Goal: Complete application form: Complete application form

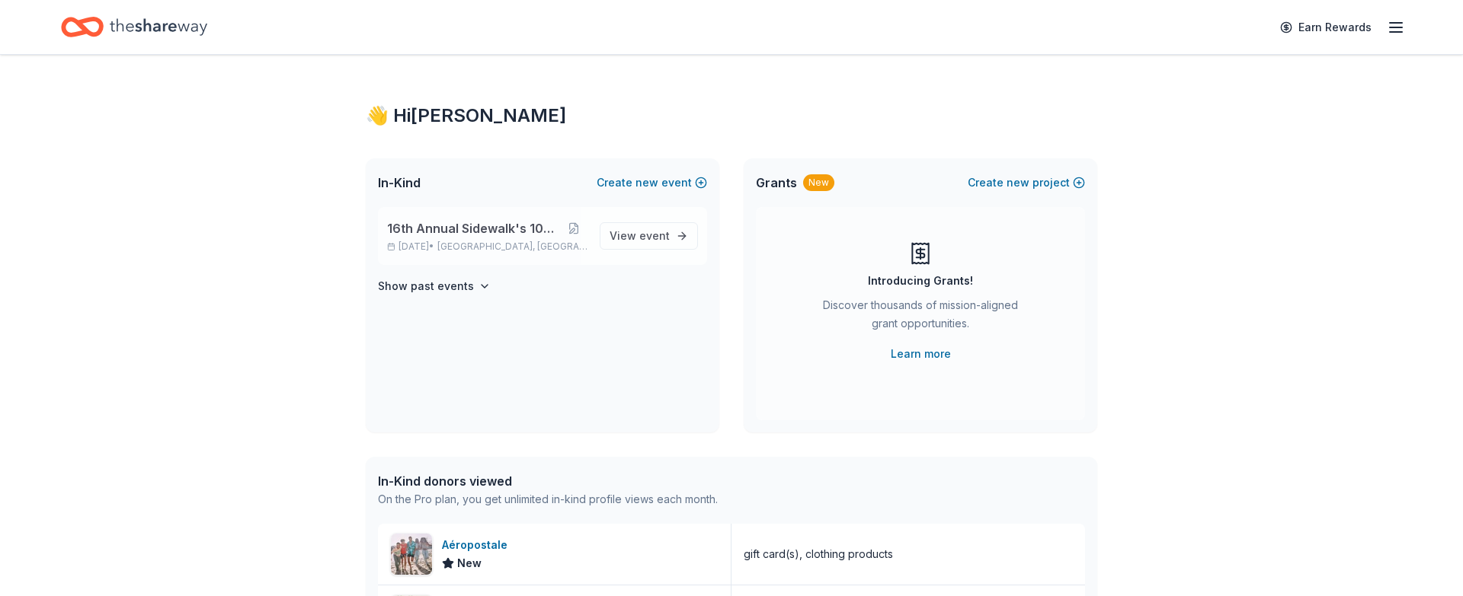
click at [484, 225] on span "16th Annual Sidewalk's 10k Party" at bounding box center [474, 228] width 174 height 18
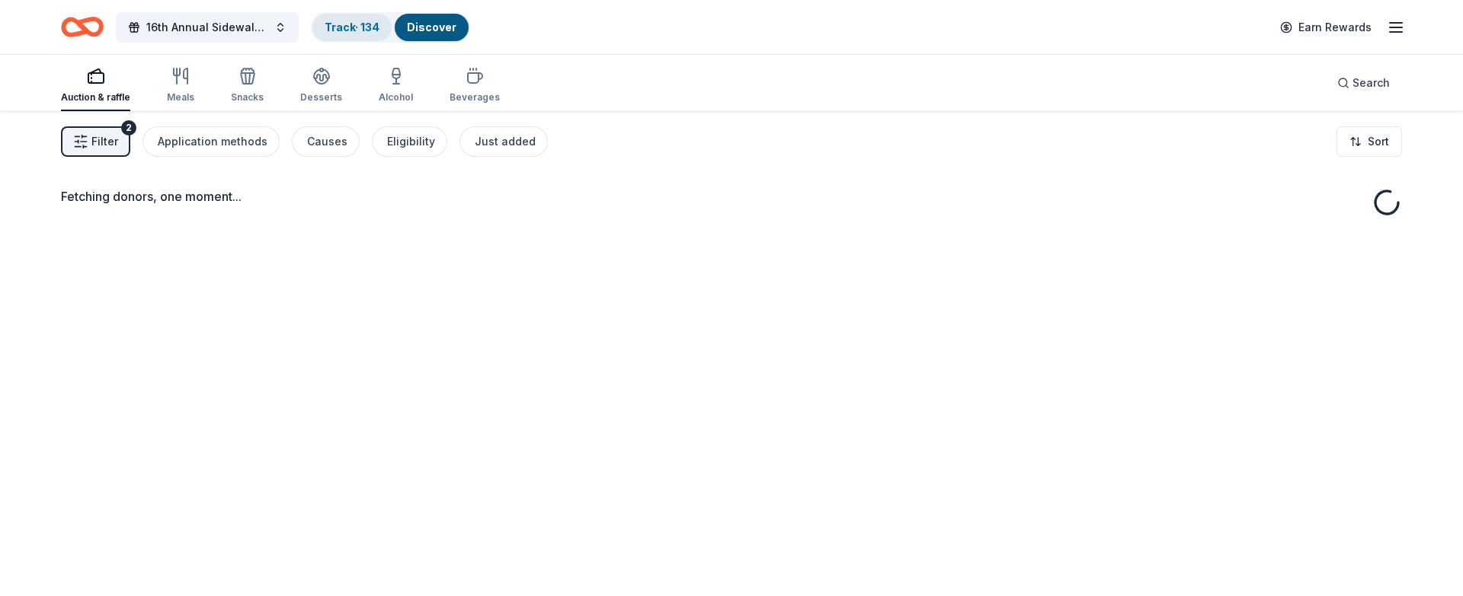
click at [330, 33] on link "Track · 134" at bounding box center [352, 27] width 55 height 13
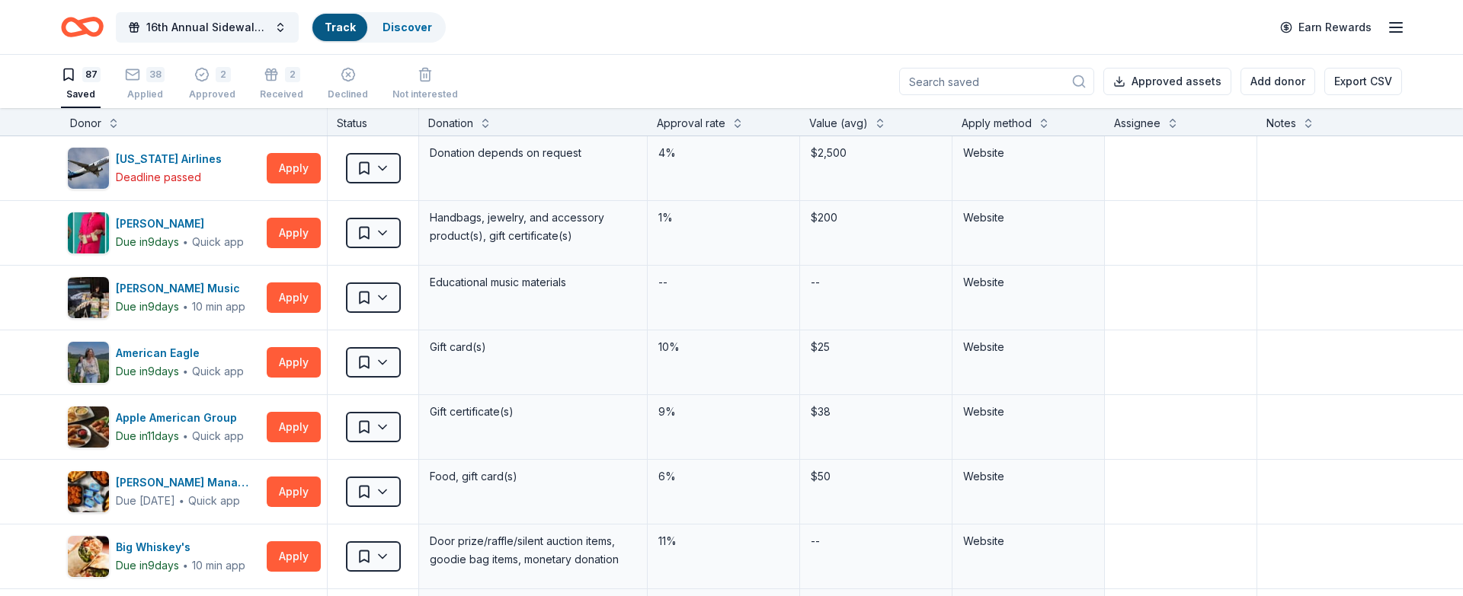
scroll to position [1, 0]
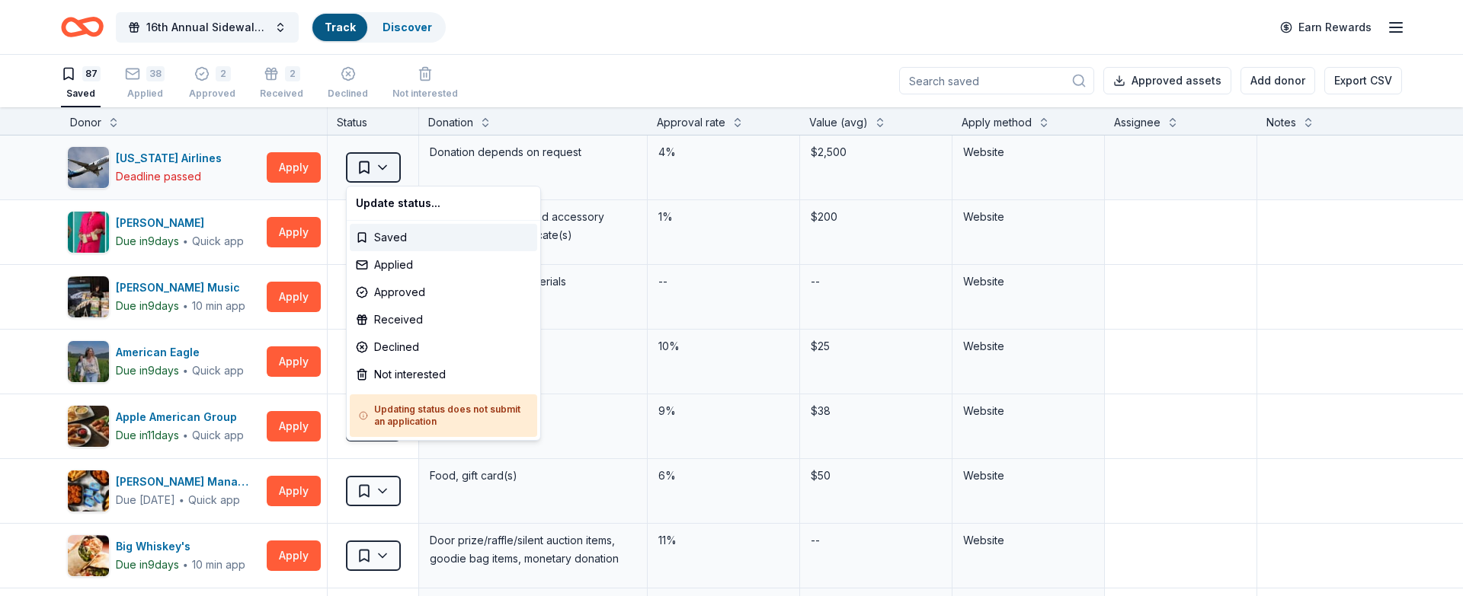
click at [393, 169] on html "16th Annual Sidewalk's 10k Party Track Discover Earn Rewards 87 Saved 38 Applie…" at bounding box center [731, 297] width 1463 height 596
click at [416, 382] on div "Not interested" at bounding box center [443, 374] width 187 height 27
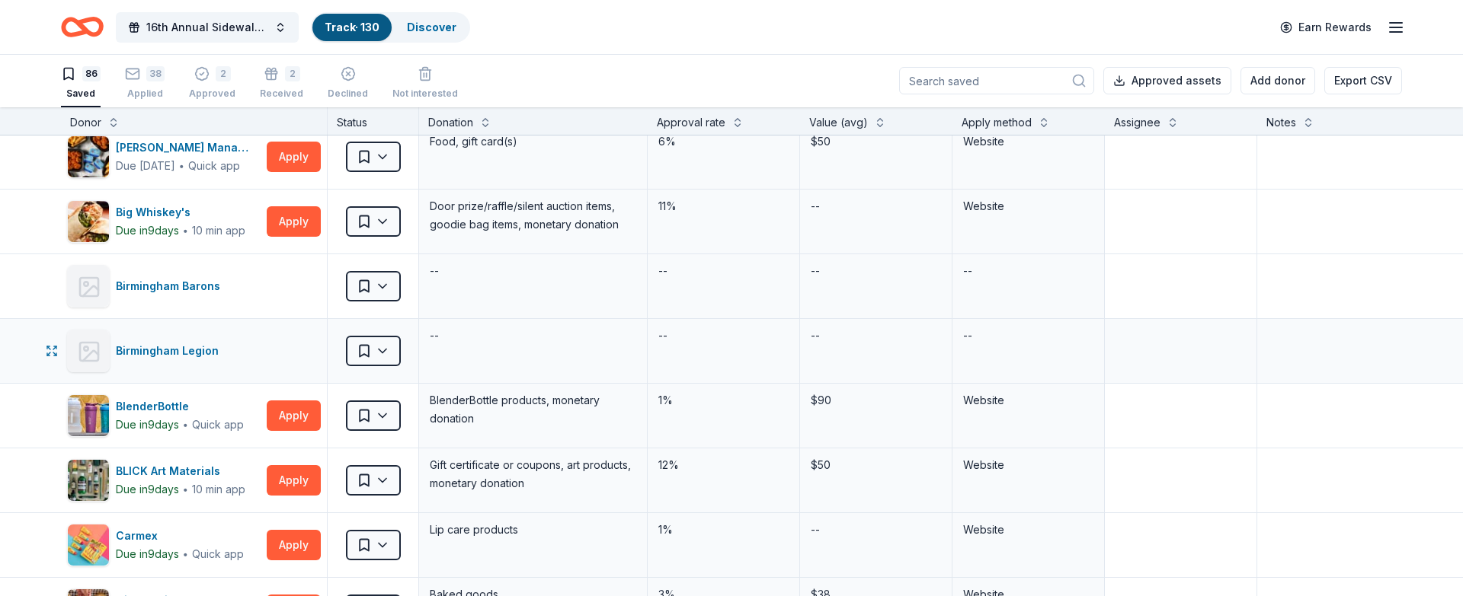
scroll to position [273, 0]
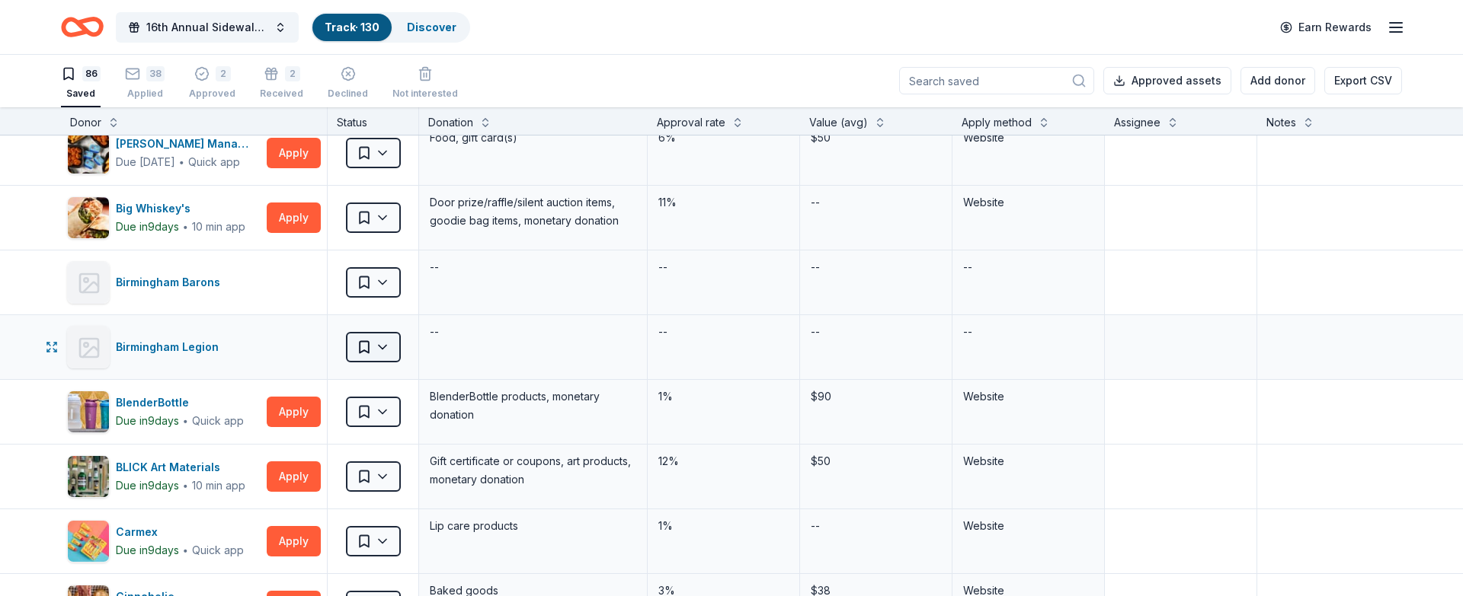
click at [368, 356] on html "16th Annual Sidewalk's 10k Party Track · 130 Discover Earn Rewards 86 Saved 38 …" at bounding box center [731, 297] width 1463 height 596
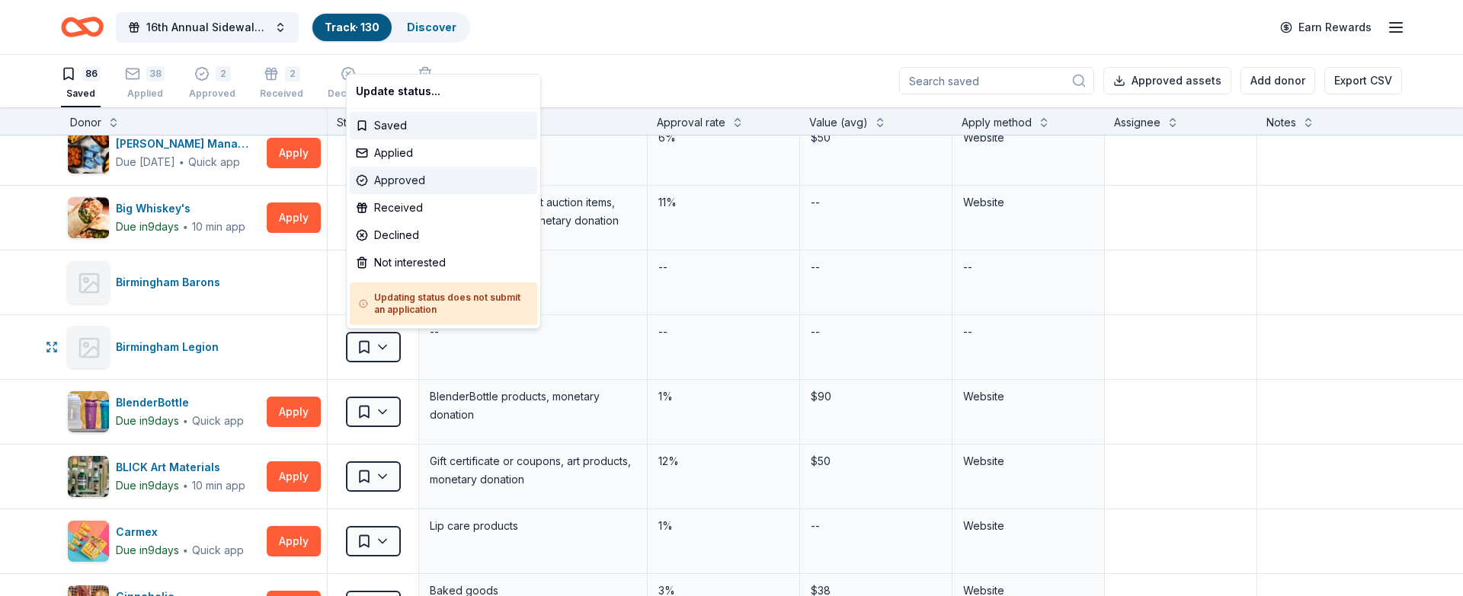
click at [410, 181] on div "Approved" at bounding box center [443, 180] width 187 height 27
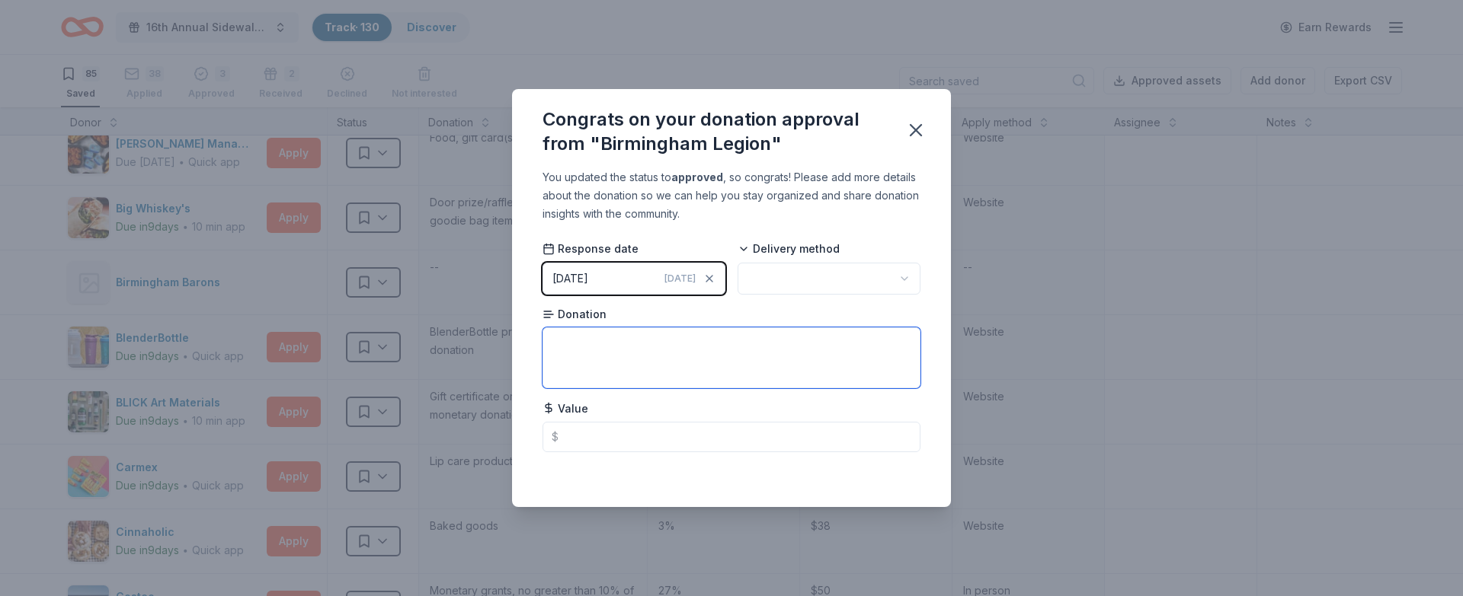
click at [643, 341] on textarea at bounding box center [731, 358] width 378 height 61
type textarea "$"
type textarea "4 Club VIP"
click at [909, 133] on icon "button" at bounding box center [915, 130] width 21 height 21
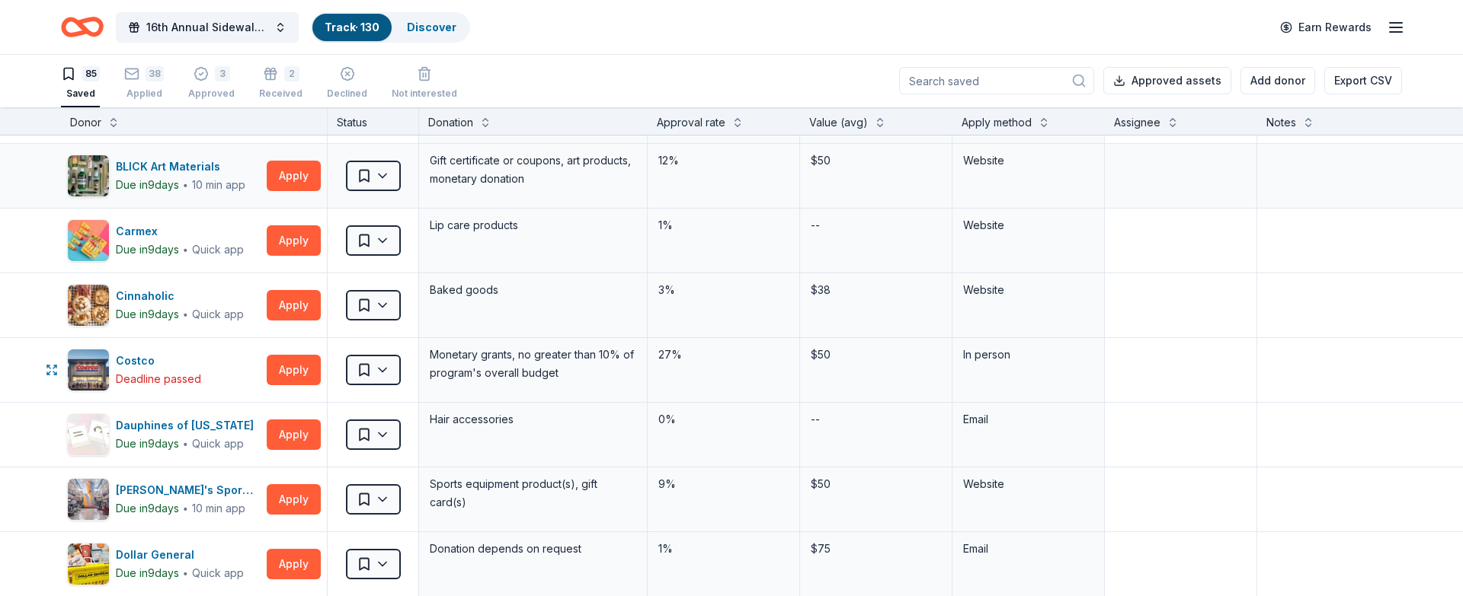
scroll to position [512, 0]
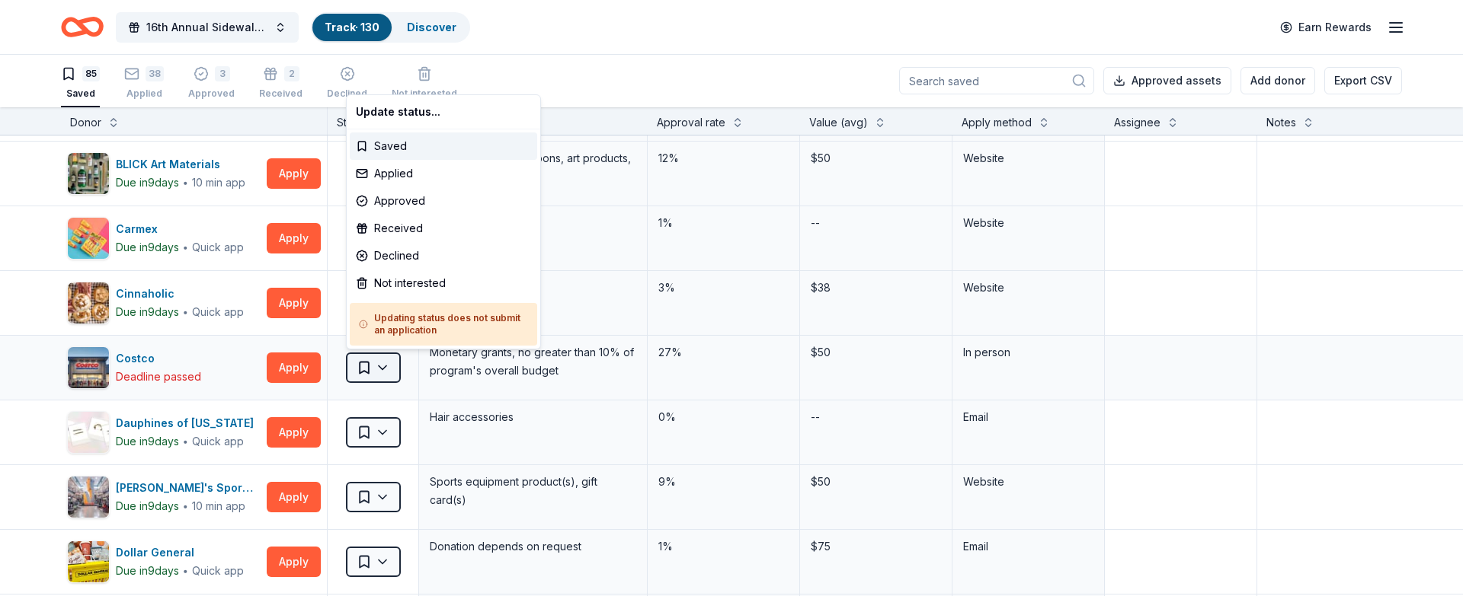
click at [366, 366] on html "16th Annual Sidewalk's 10k Party Track · 130 Discover Earn Rewards 85 Saved 38 …" at bounding box center [731, 297] width 1463 height 596
click at [437, 276] on div "Not interested" at bounding box center [443, 283] width 187 height 27
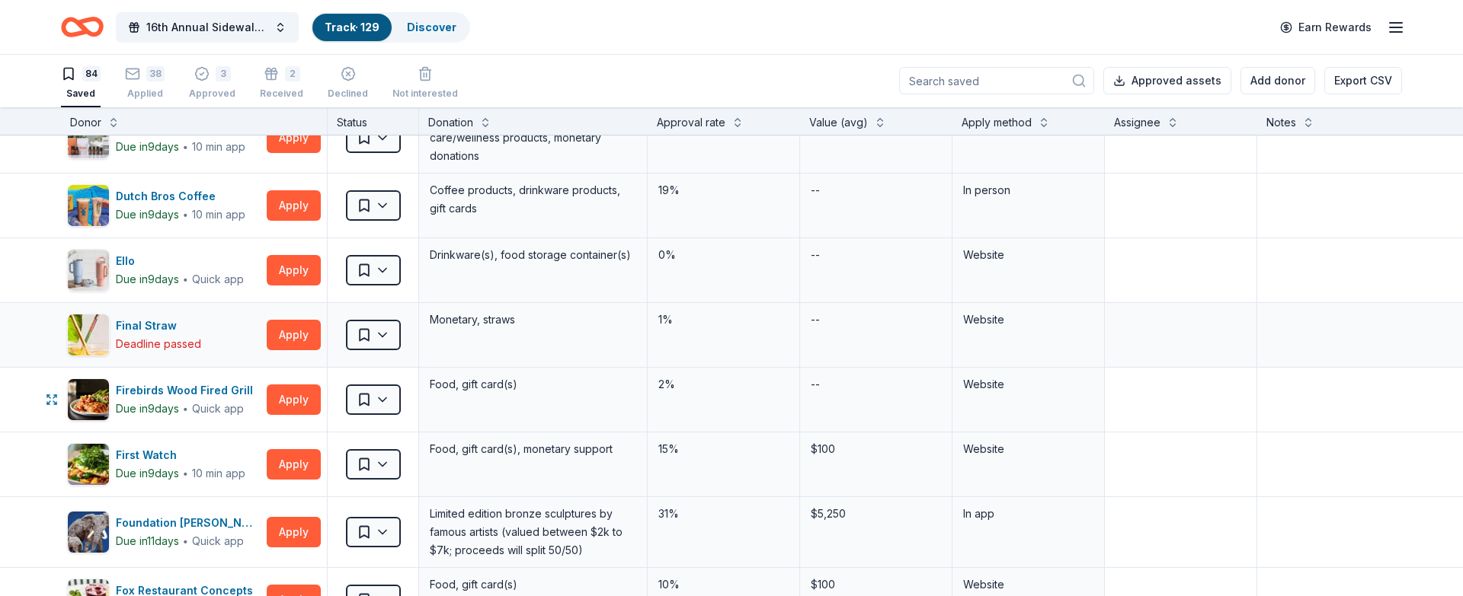
scroll to position [942, 0]
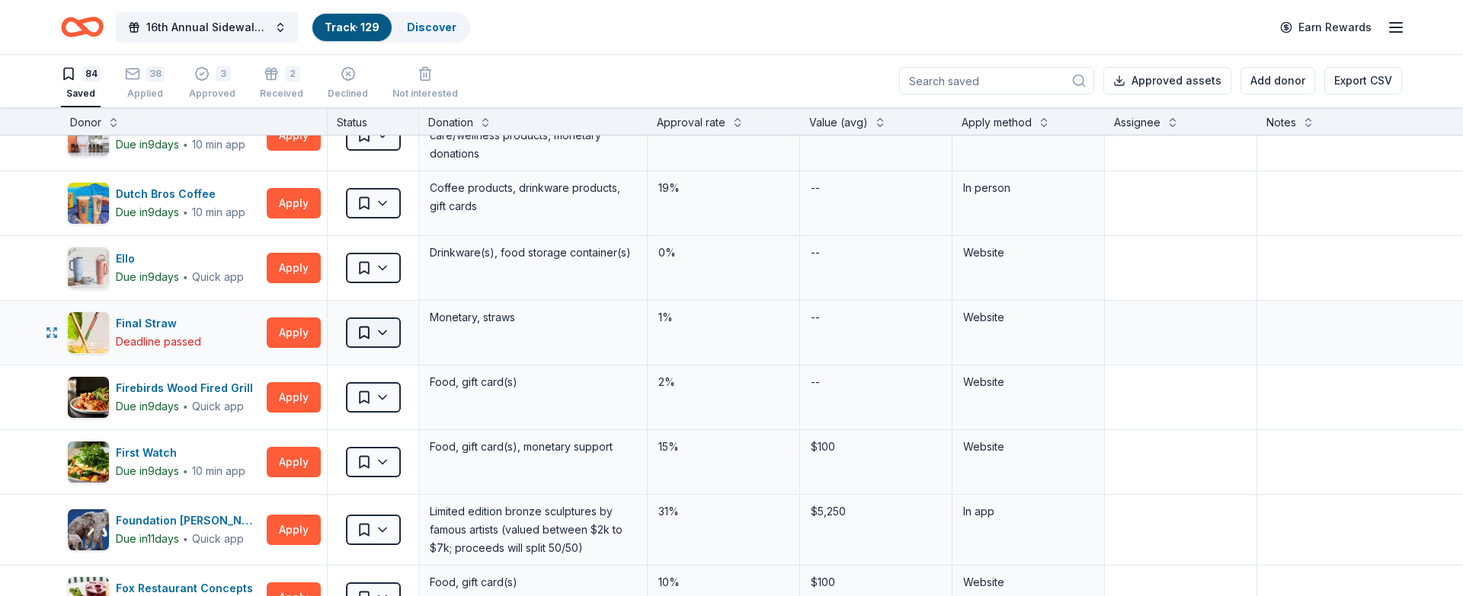
click at [360, 331] on html "16th Annual Sidewalk's 10k Party Track · 129 Discover Earn Rewards 84 Saved 38 …" at bounding box center [731, 297] width 1463 height 596
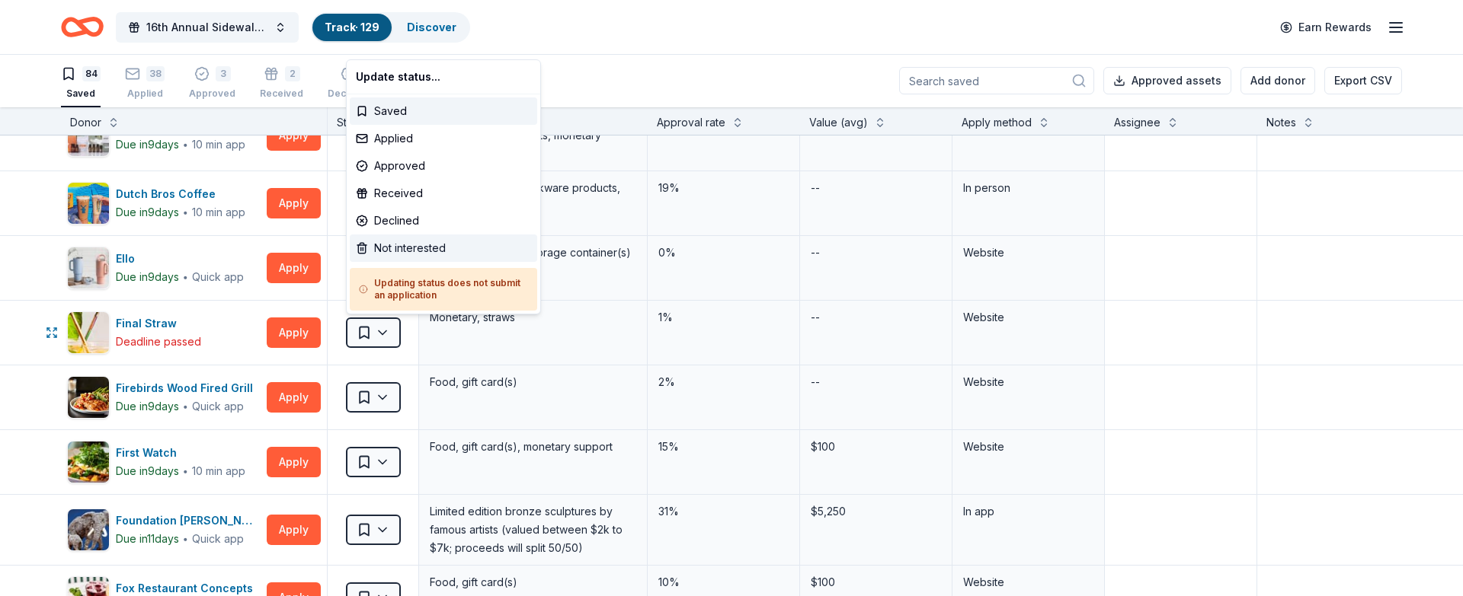
click at [392, 243] on div "Not interested" at bounding box center [443, 248] width 187 height 27
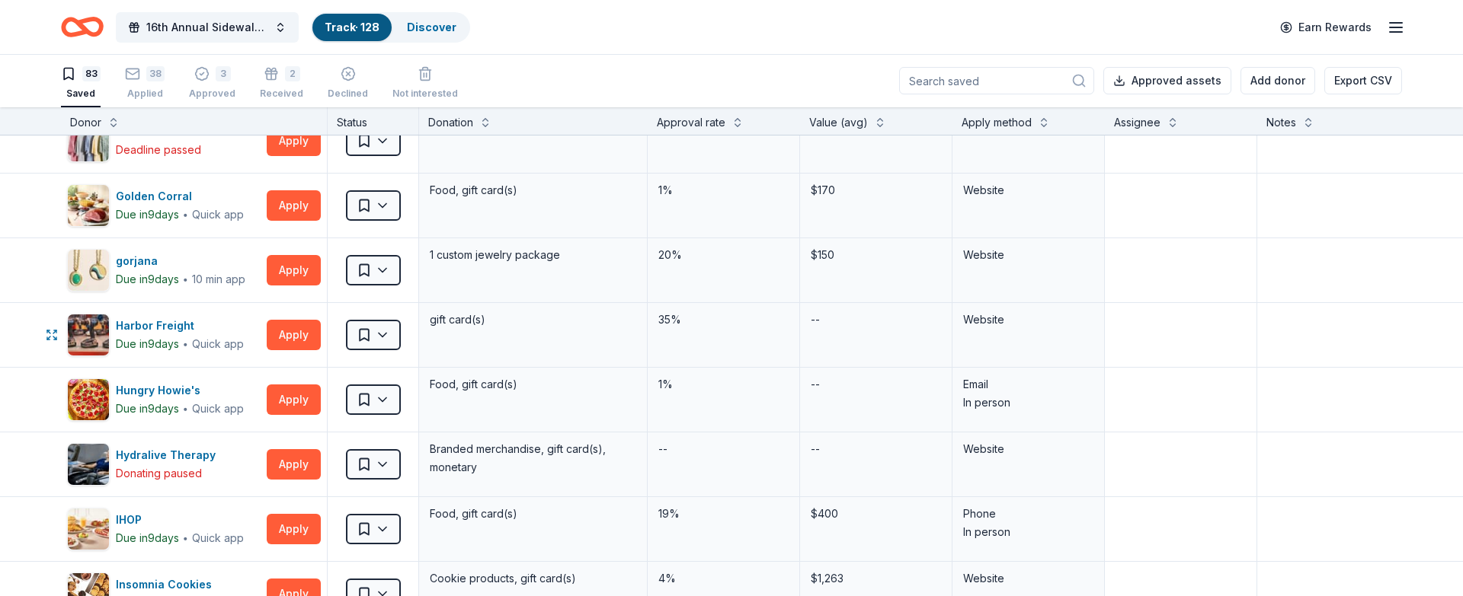
scroll to position [1523, 0]
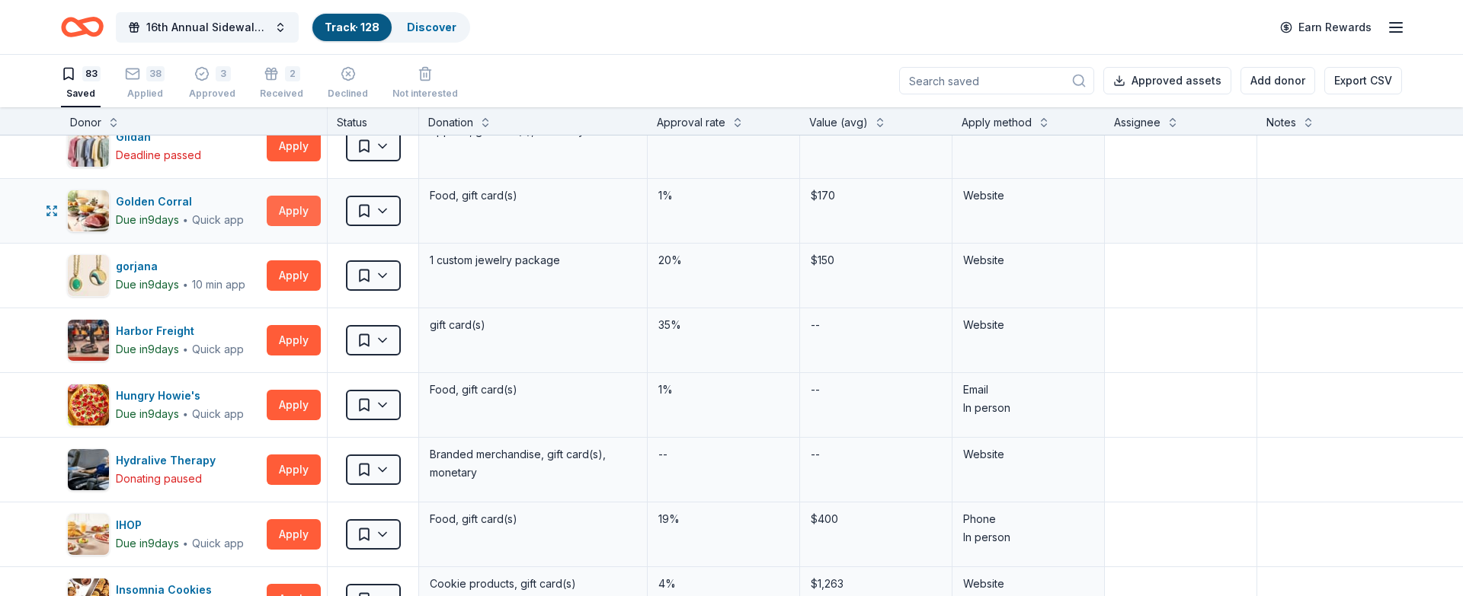
click at [308, 209] on button "Apply" at bounding box center [294, 211] width 54 height 30
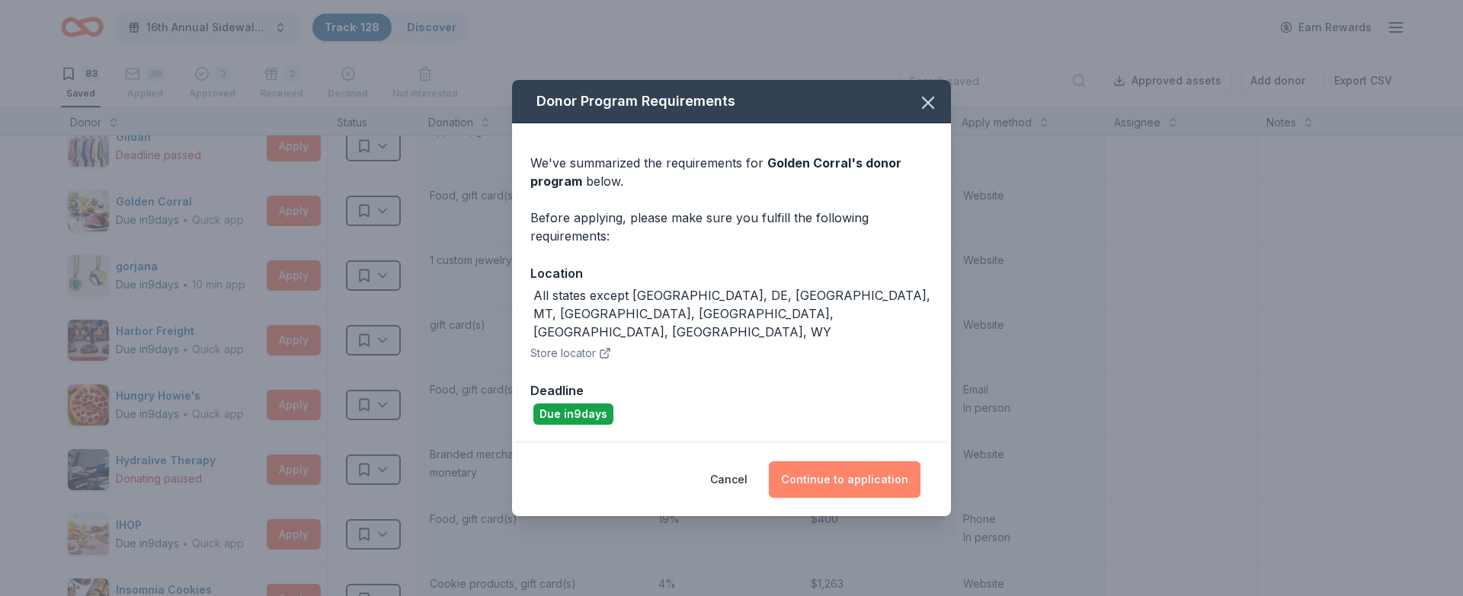
click at [856, 463] on button "Continue to application" at bounding box center [845, 480] width 152 height 37
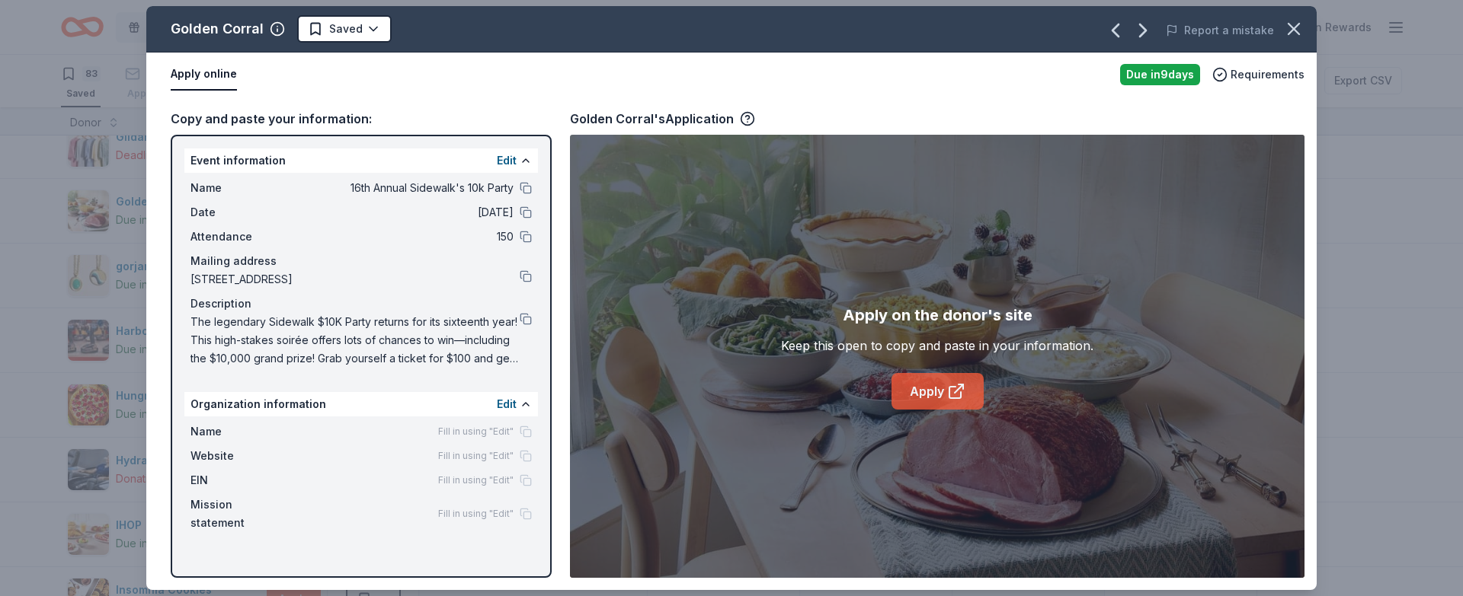
click at [942, 379] on link "Apply" at bounding box center [937, 391] width 92 height 37
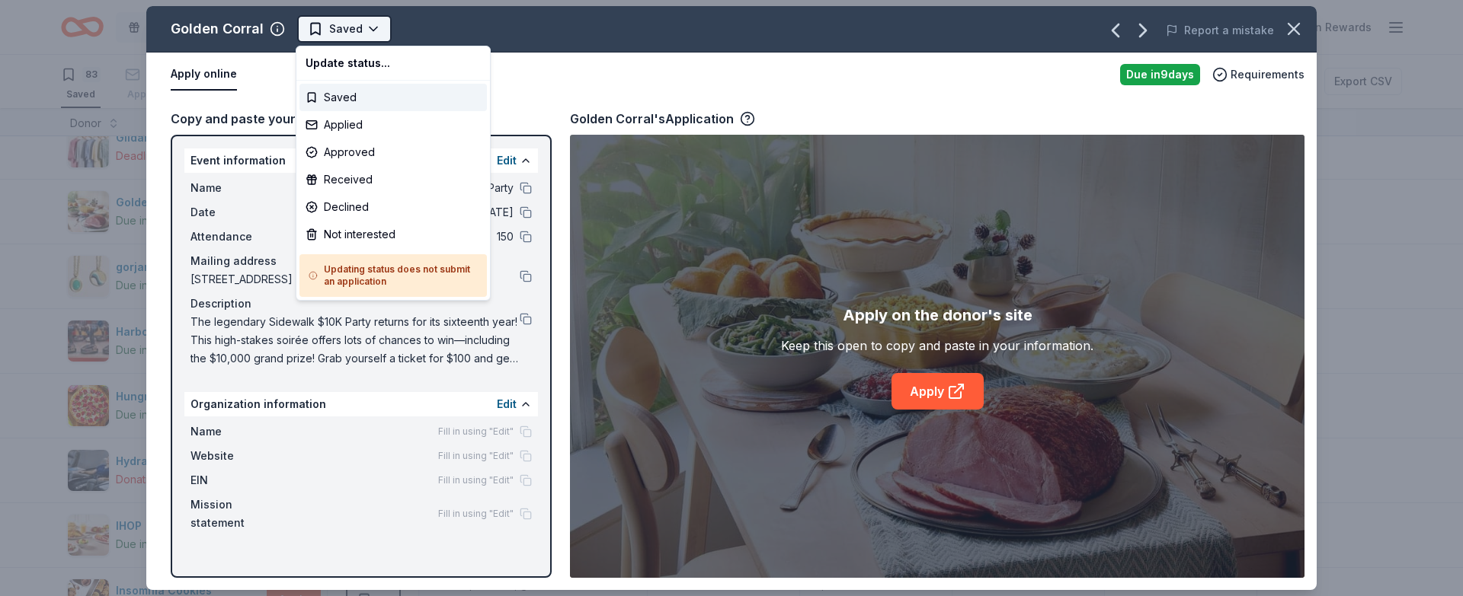
click at [366, 28] on html "16th Annual Sidewalk's 10k Party Track · 128 Discover Earn Rewards 83 Saved 38 …" at bounding box center [731, 298] width 1463 height 596
click at [367, 123] on div "Applied" at bounding box center [392, 124] width 187 height 27
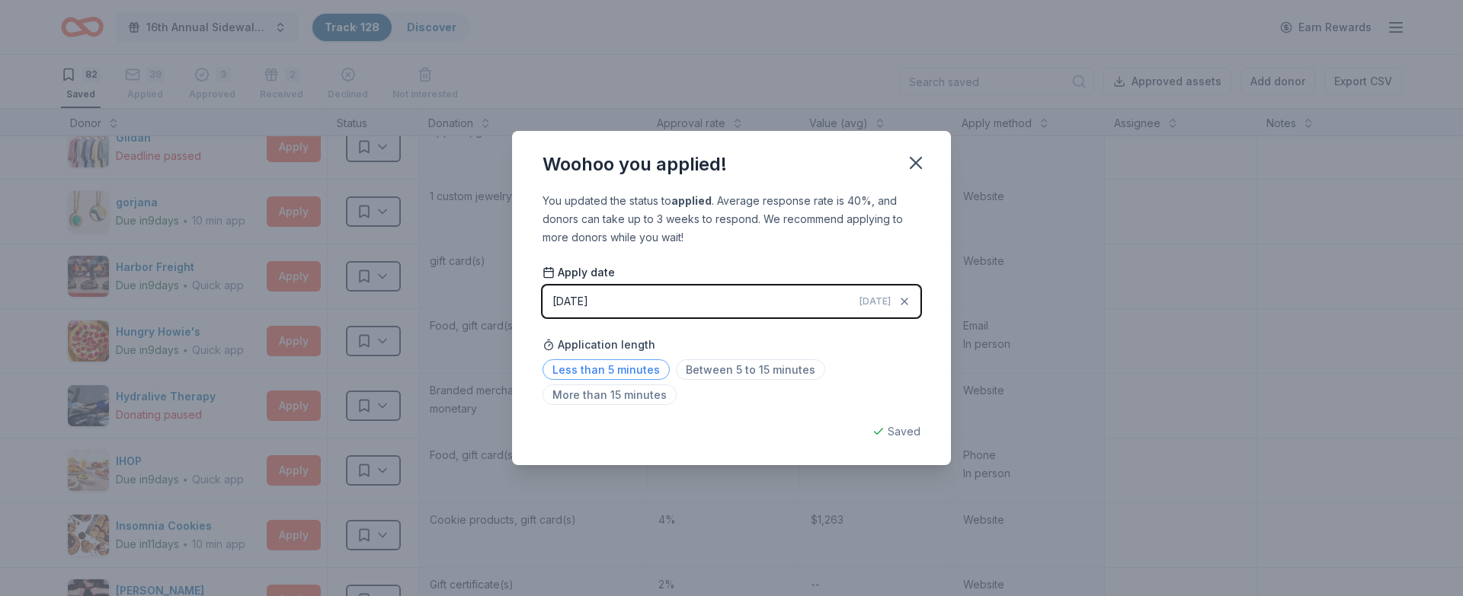
click at [644, 369] on span "Less than 5 minutes" at bounding box center [605, 370] width 127 height 21
click at [911, 168] on icon "button" at bounding box center [915, 162] width 21 height 21
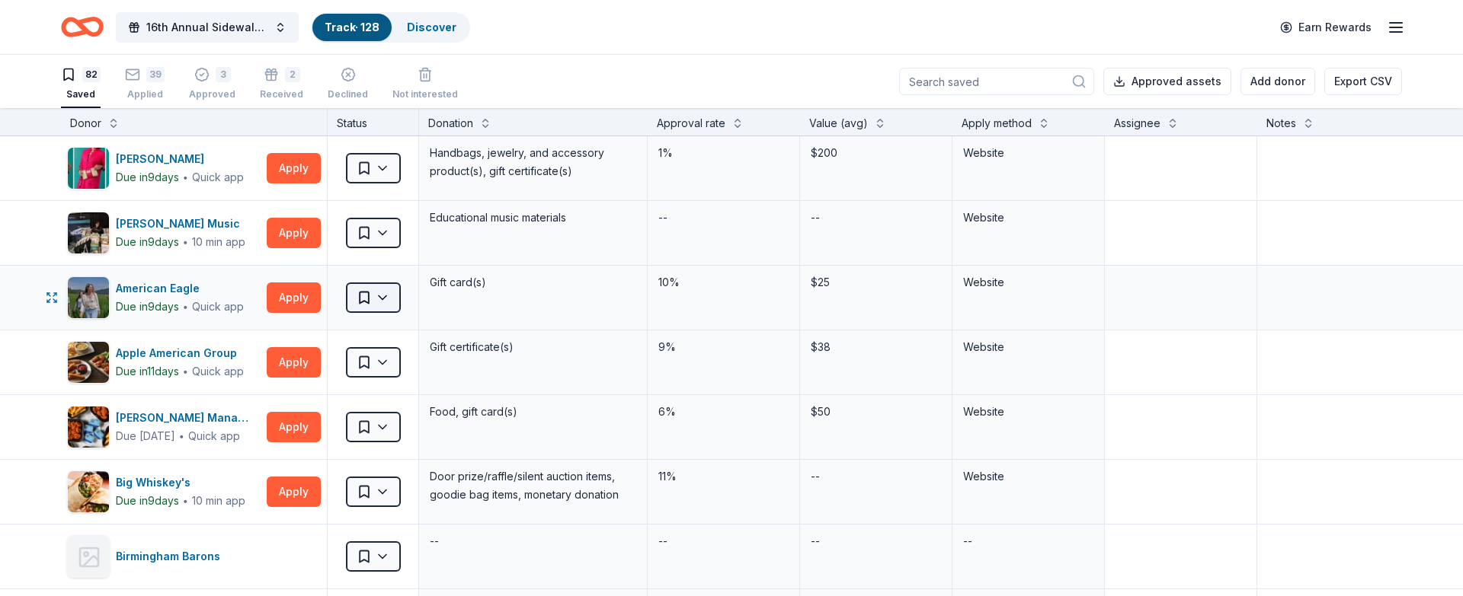
scroll to position [1, 0]
click at [298, 360] on button "Apply" at bounding box center [294, 362] width 54 height 30
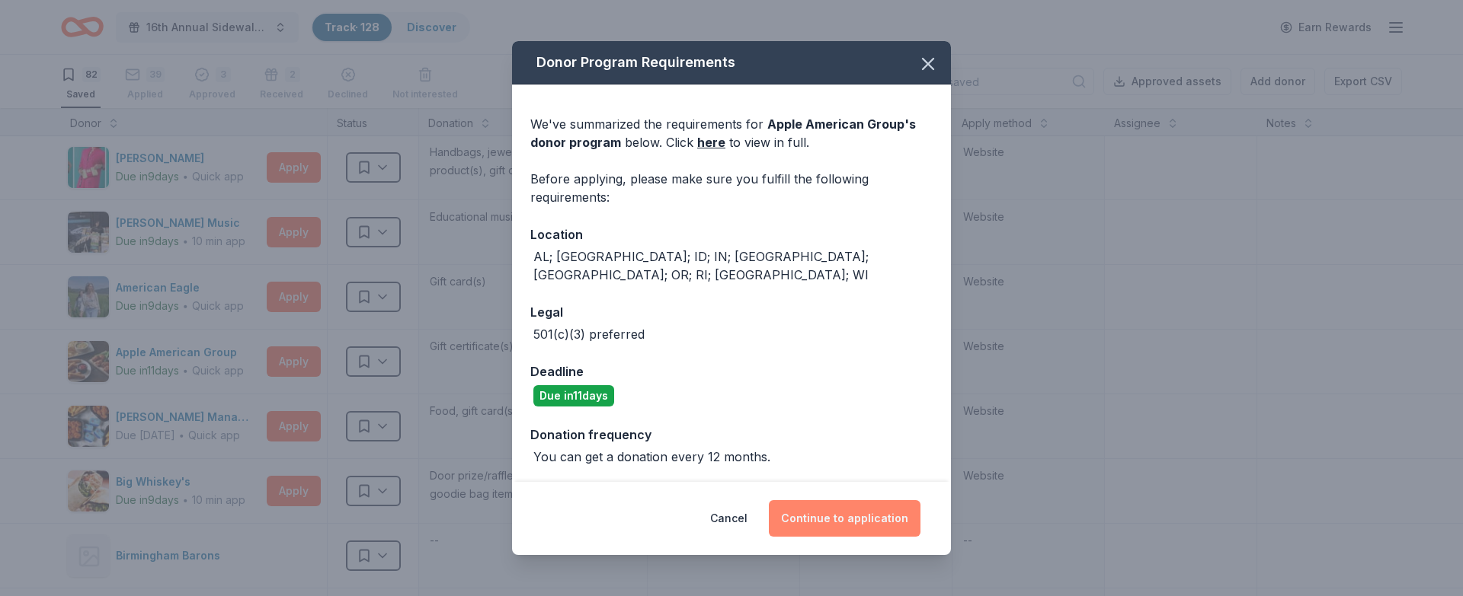
click at [836, 512] on button "Continue to application" at bounding box center [845, 518] width 152 height 37
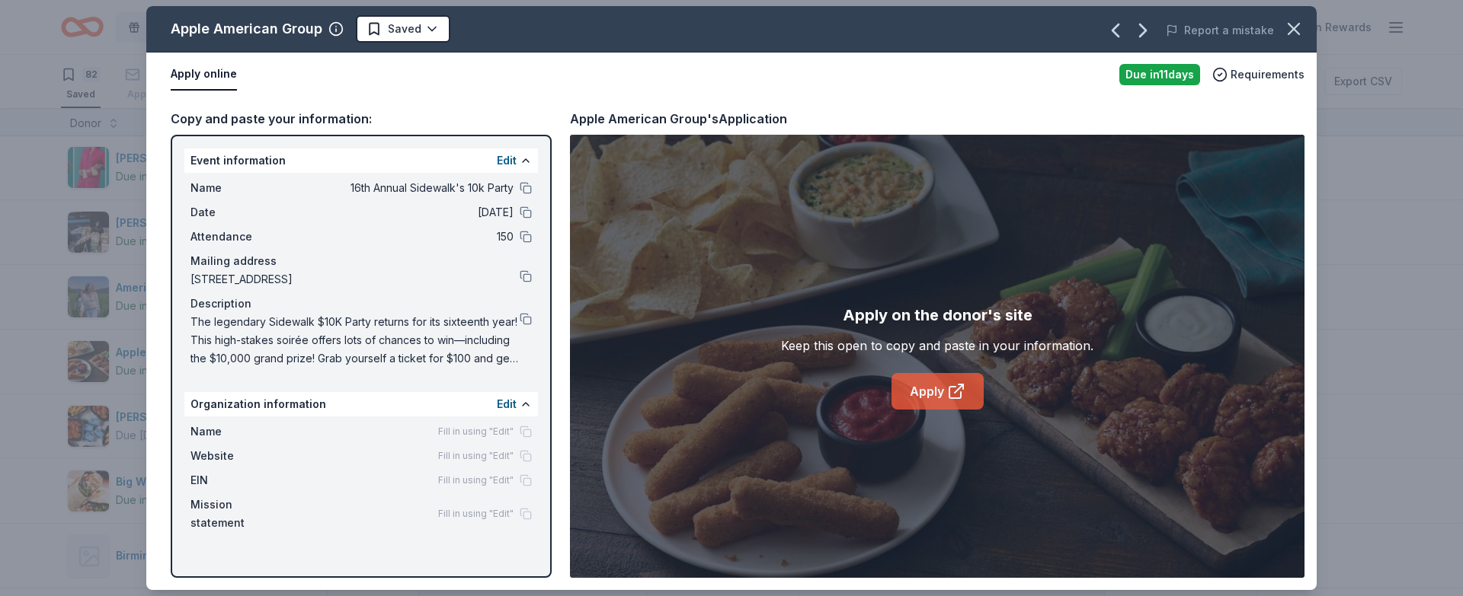
click at [951, 401] on link "Apply" at bounding box center [937, 391] width 92 height 37
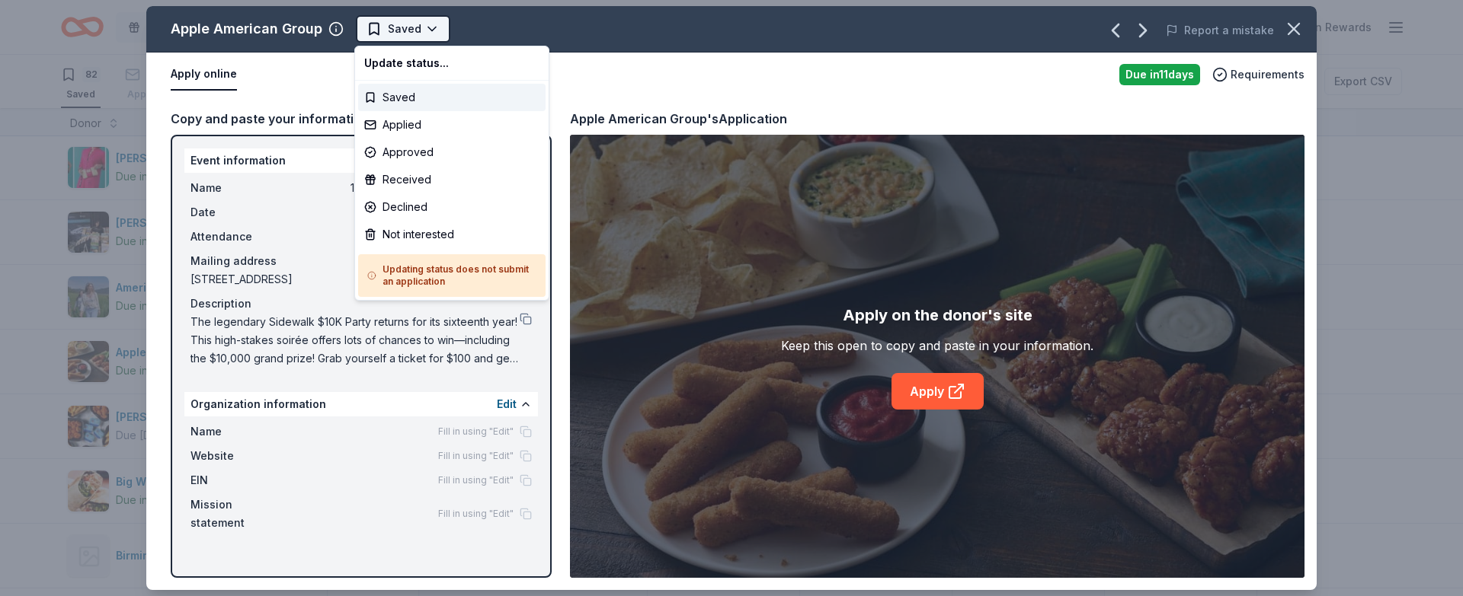
click at [409, 37] on html "16th Annual Sidewalk's 10k Party Track · 128 Discover Earn Rewards 82 Saved 39 …" at bounding box center [731, 298] width 1463 height 596
click at [424, 128] on div "Applied" at bounding box center [451, 124] width 187 height 27
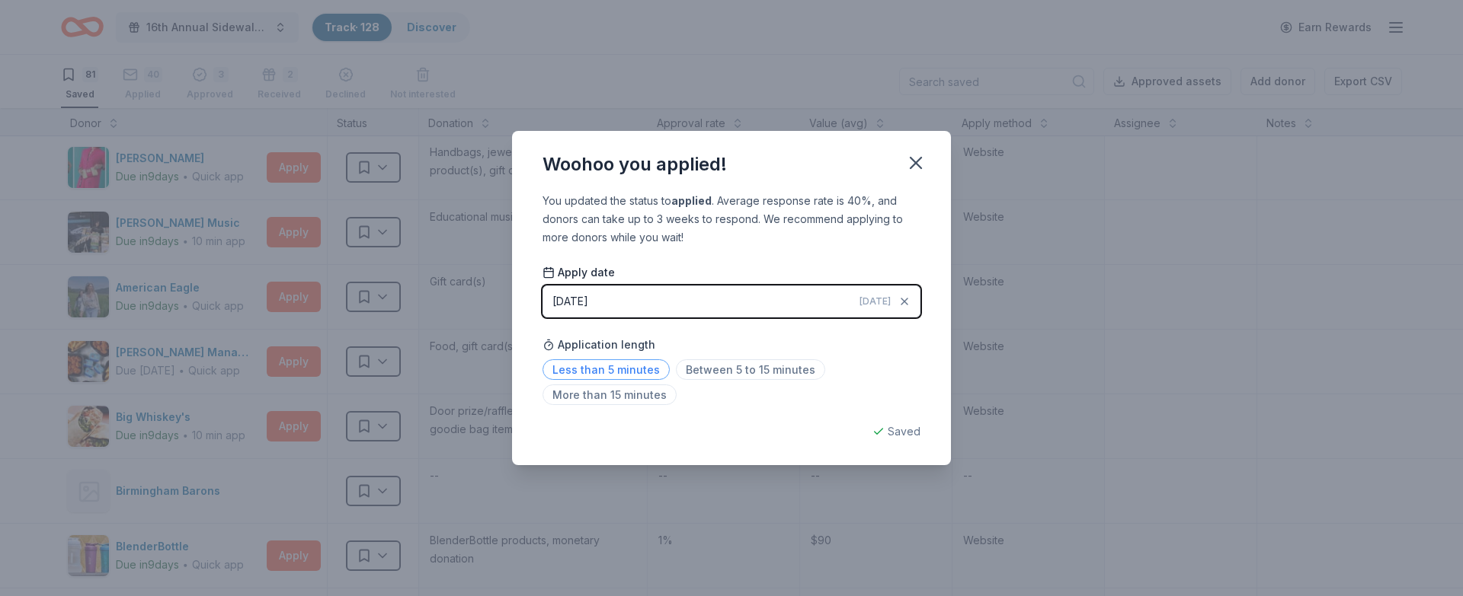
click at [641, 369] on span "Less than 5 minutes" at bounding box center [605, 370] width 127 height 21
click at [921, 163] on icon "button" at bounding box center [915, 162] width 21 height 21
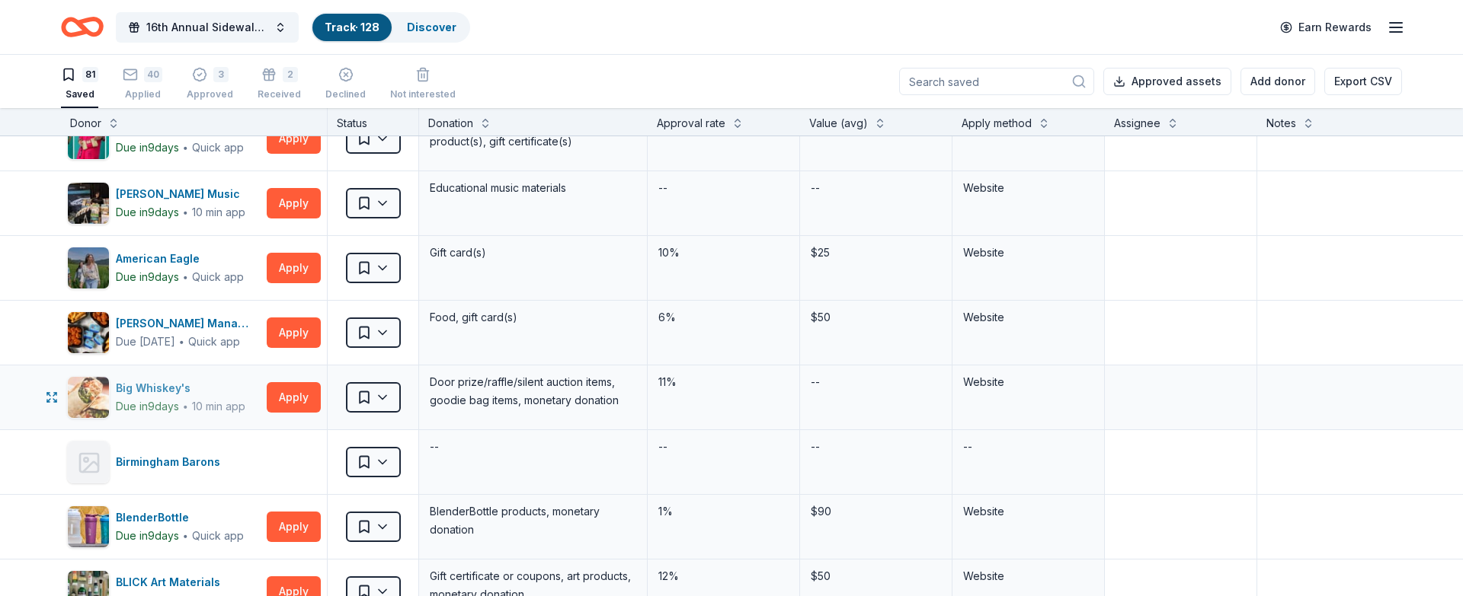
scroll to position [37, 0]
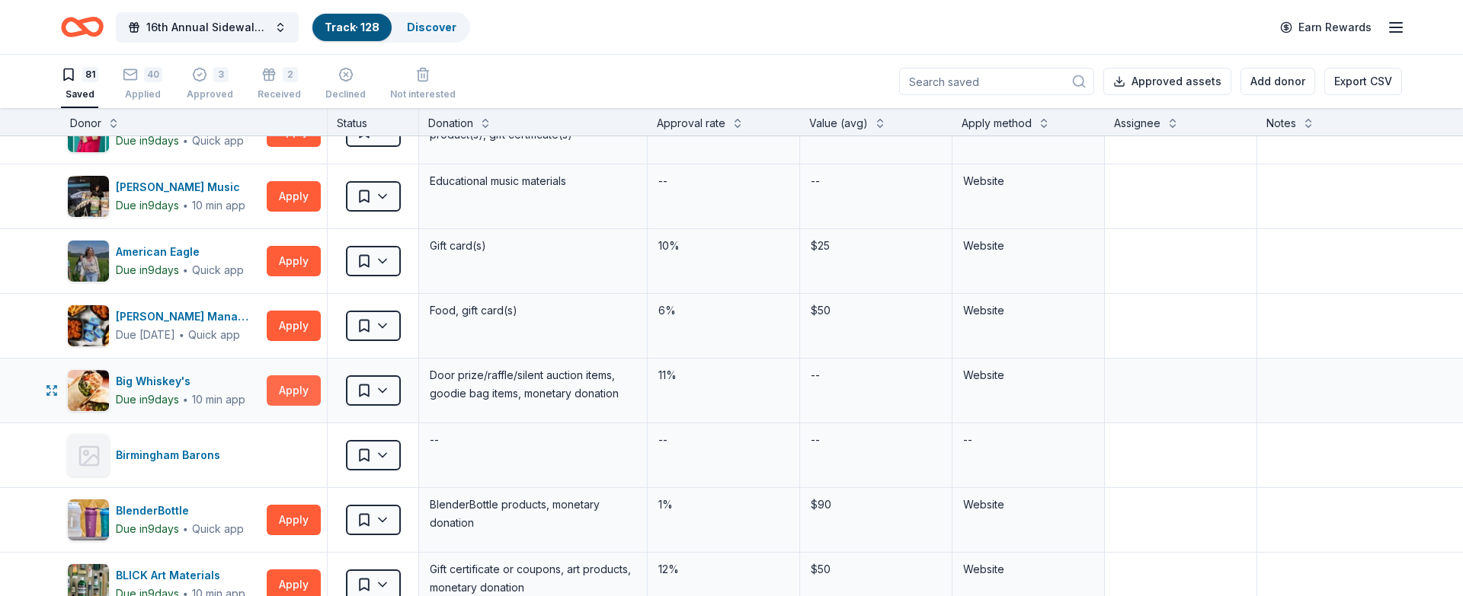
click at [290, 382] on button "Apply" at bounding box center [294, 391] width 54 height 30
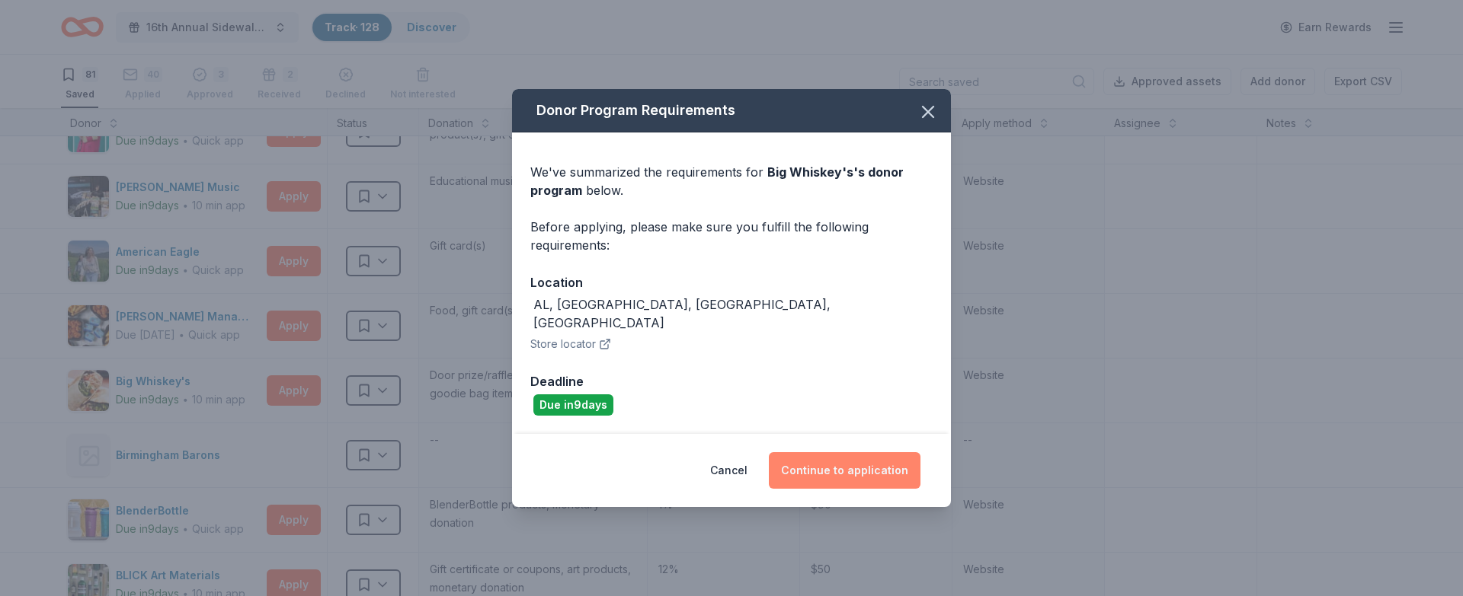
click at [810, 453] on button "Continue to application" at bounding box center [845, 471] width 152 height 37
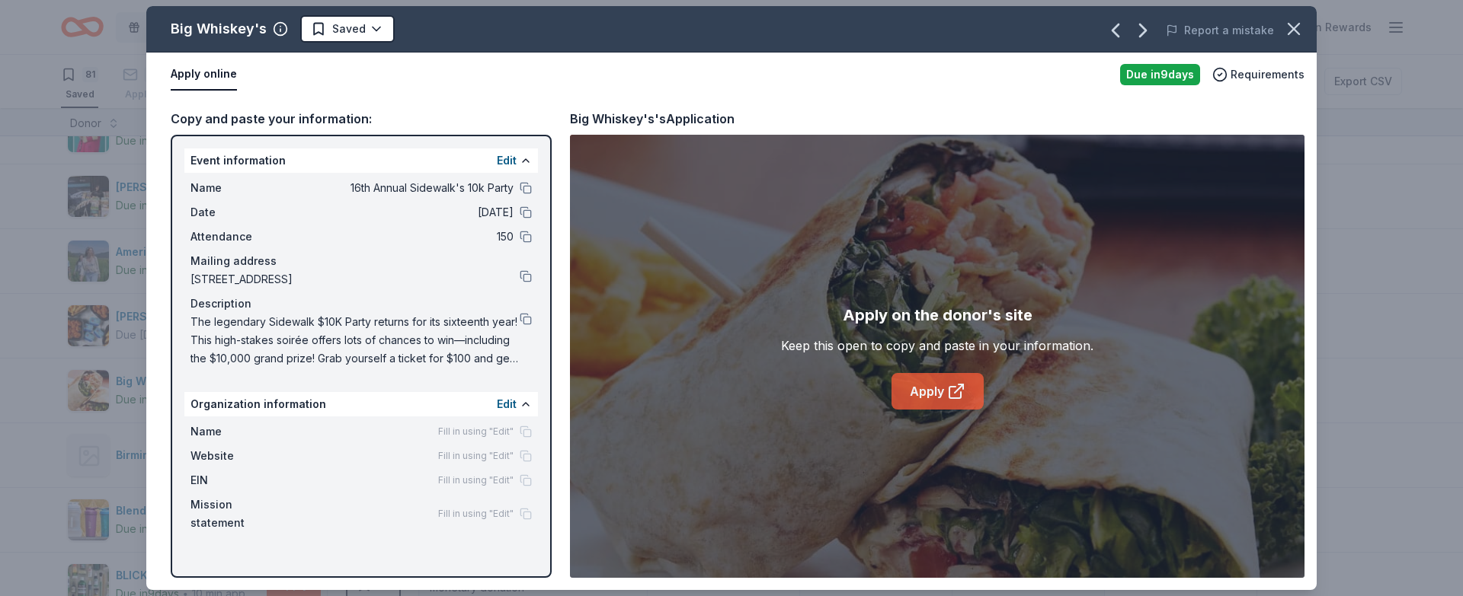
click at [941, 390] on link "Apply" at bounding box center [937, 391] width 92 height 37
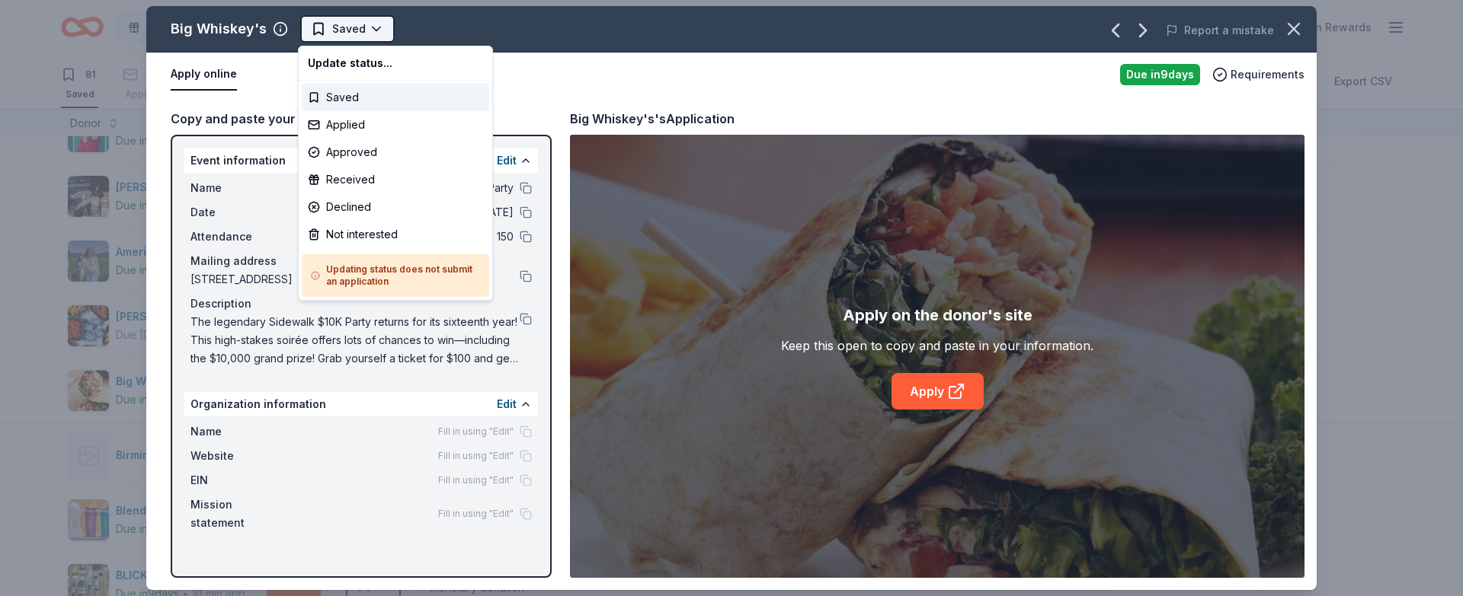
click at [354, 39] on html "16th Annual Sidewalk's 10k Party Track · 128 Discover Earn Rewards 81 Saved 40 …" at bounding box center [731, 298] width 1463 height 596
click at [373, 130] on div "Applied" at bounding box center [395, 124] width 187 height 27
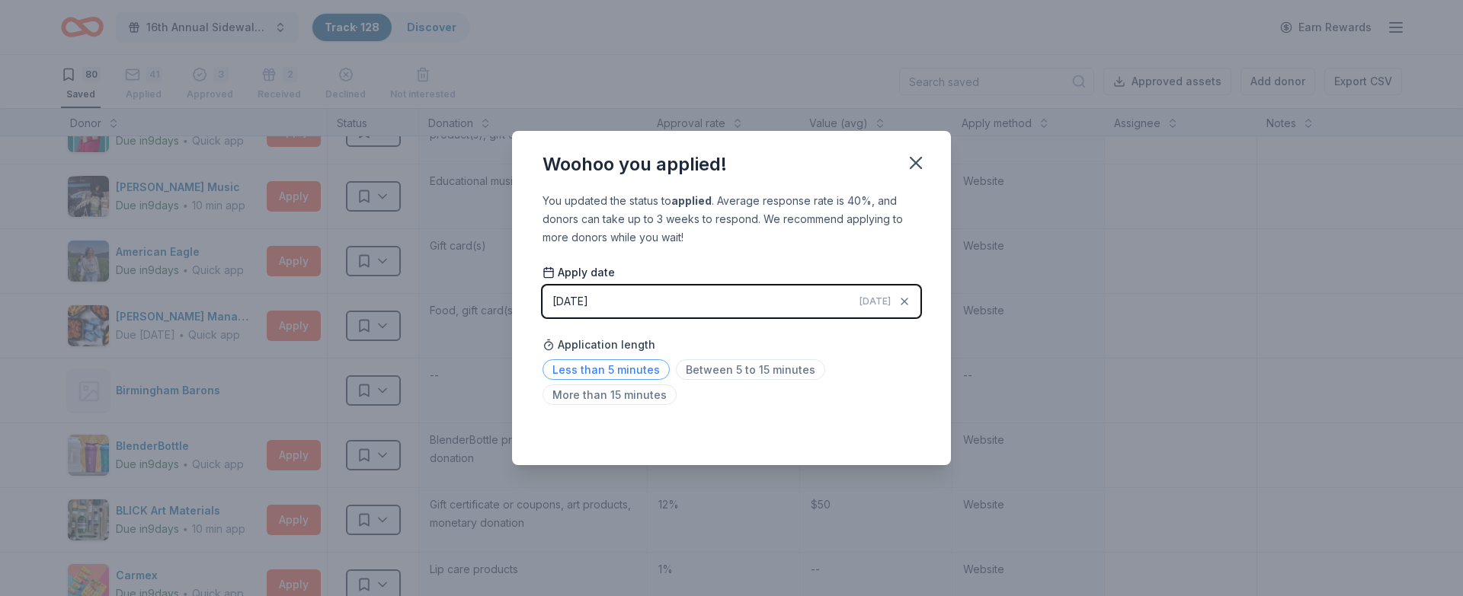
click at [619, 378] on span "Less than 5 minutes" at bounding box center [605, 370] width 127 height 21
click at [905, 158] on icon "button" at bounding box center [915, 162] width 21 height 21
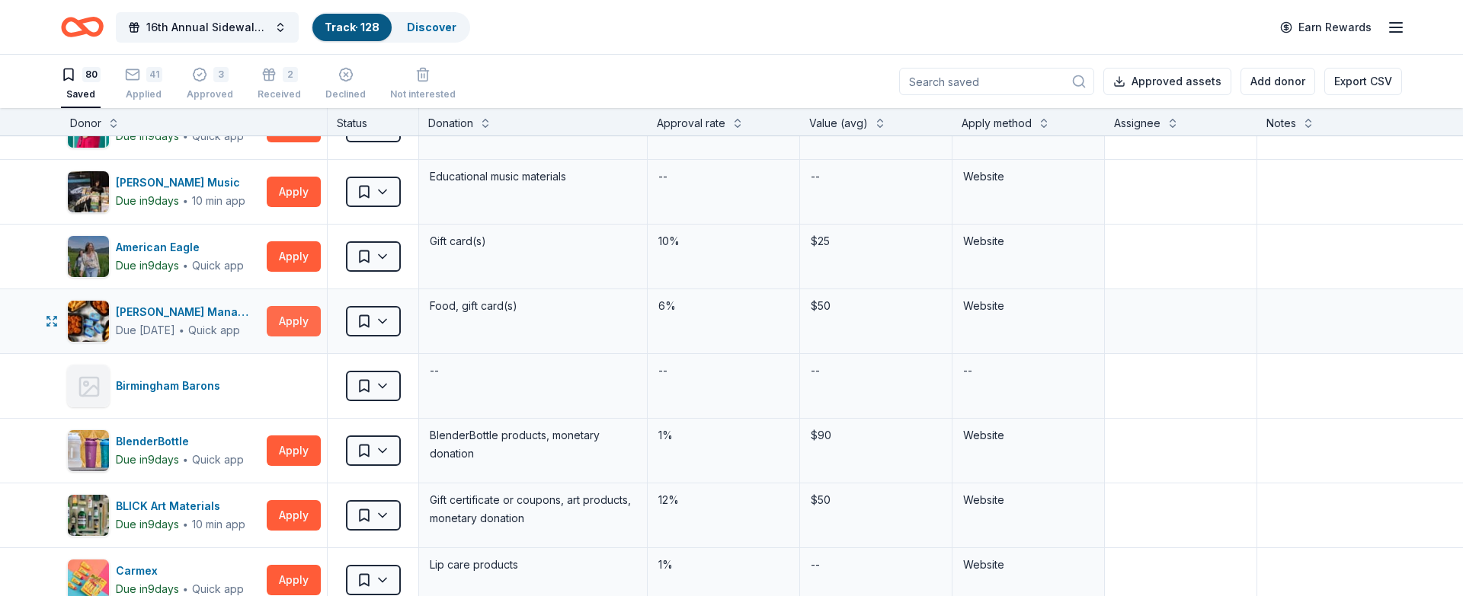
scroll to position [47, 0]
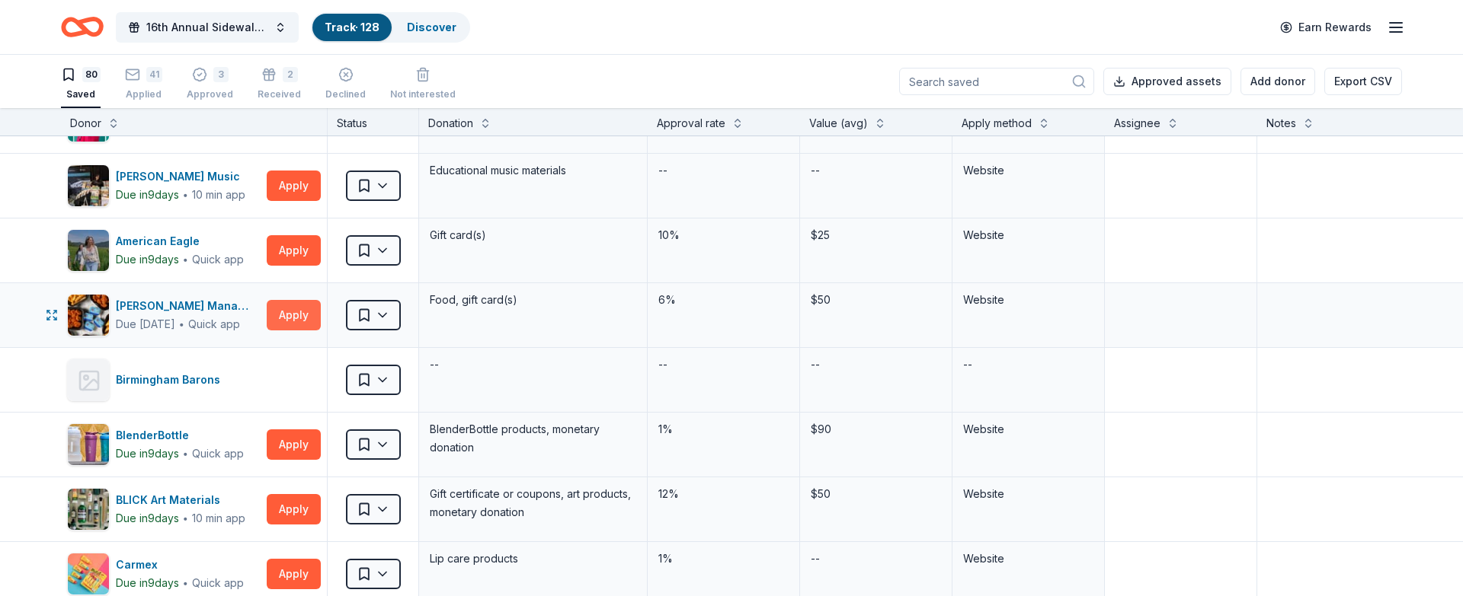
click at [300, 314] on button "Apply" at bounding box center [294, 315] width 54 height 30
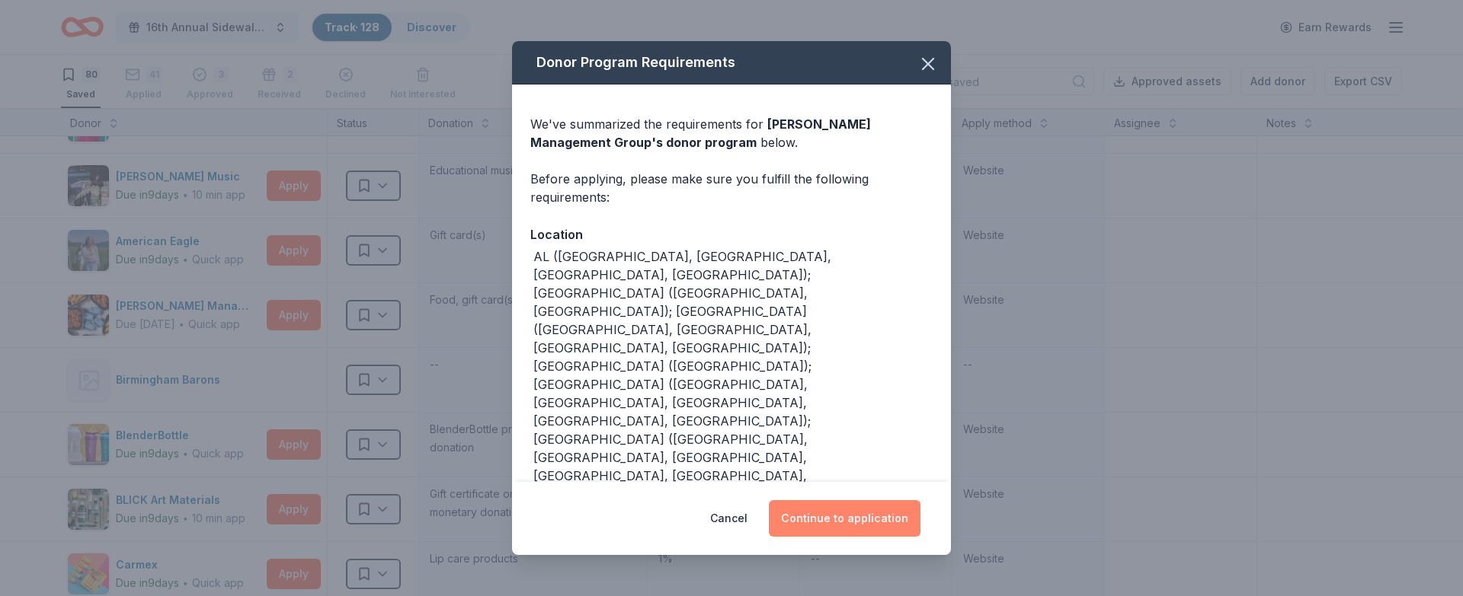
click at [850, 518] on button "Continue to application" at bounding box center [845, 518] width 152 height 37
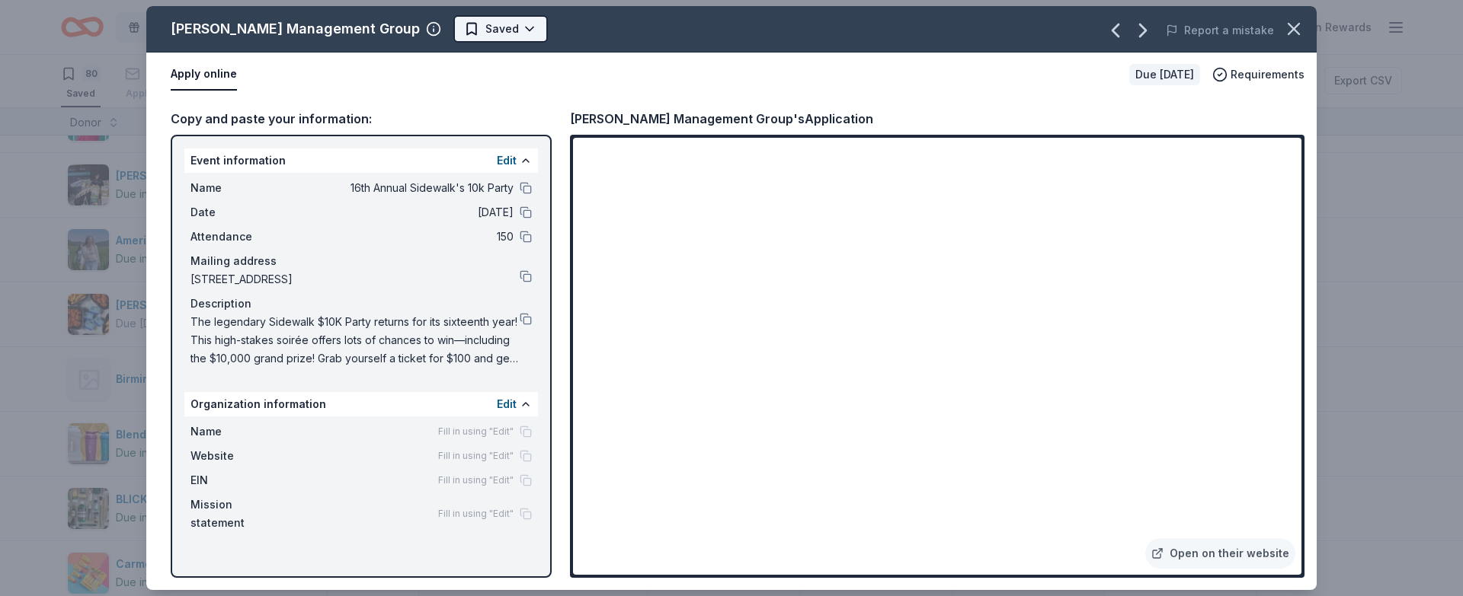
scroll to position [0, 0]
click at [427, 32] on html "16th Annual Sidewalk's 10k Party Track · 128 Discover Earn Rewards 80 Saved 41 …" at bounding box center [731, 298] width 1463 height 596
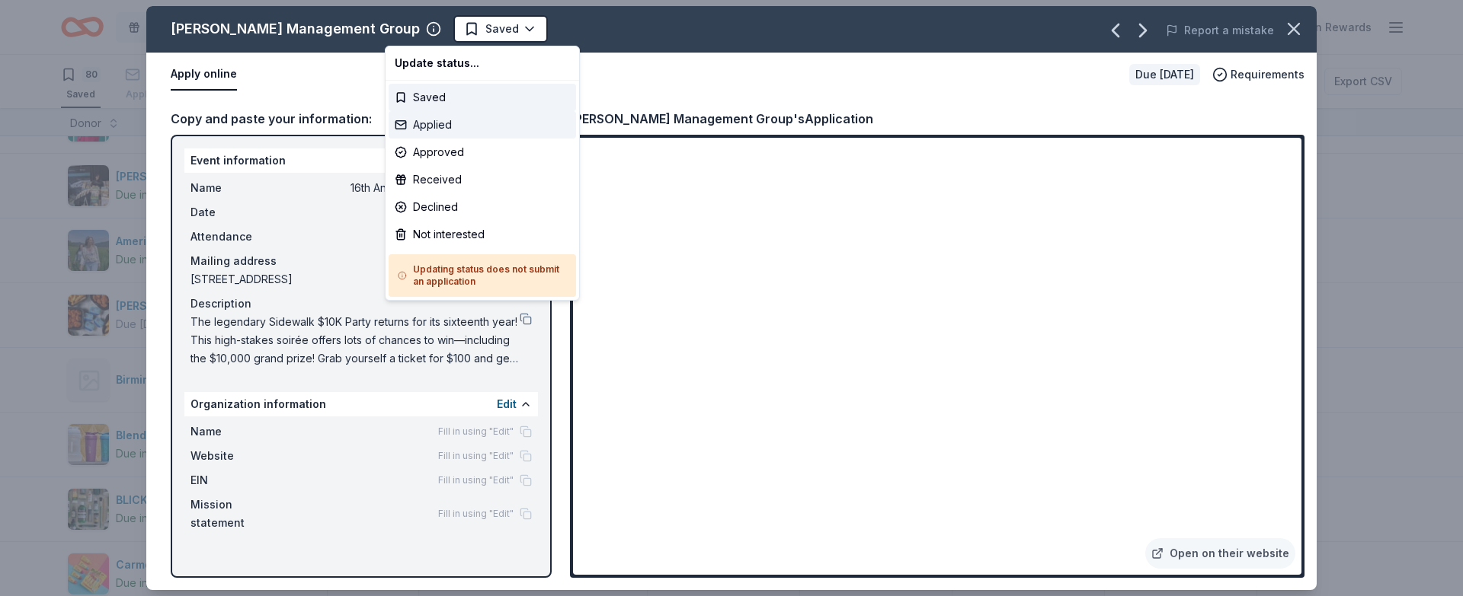
click at [464, 125] on div "Applied" at bounding box center [482, 124] width 187 height 27
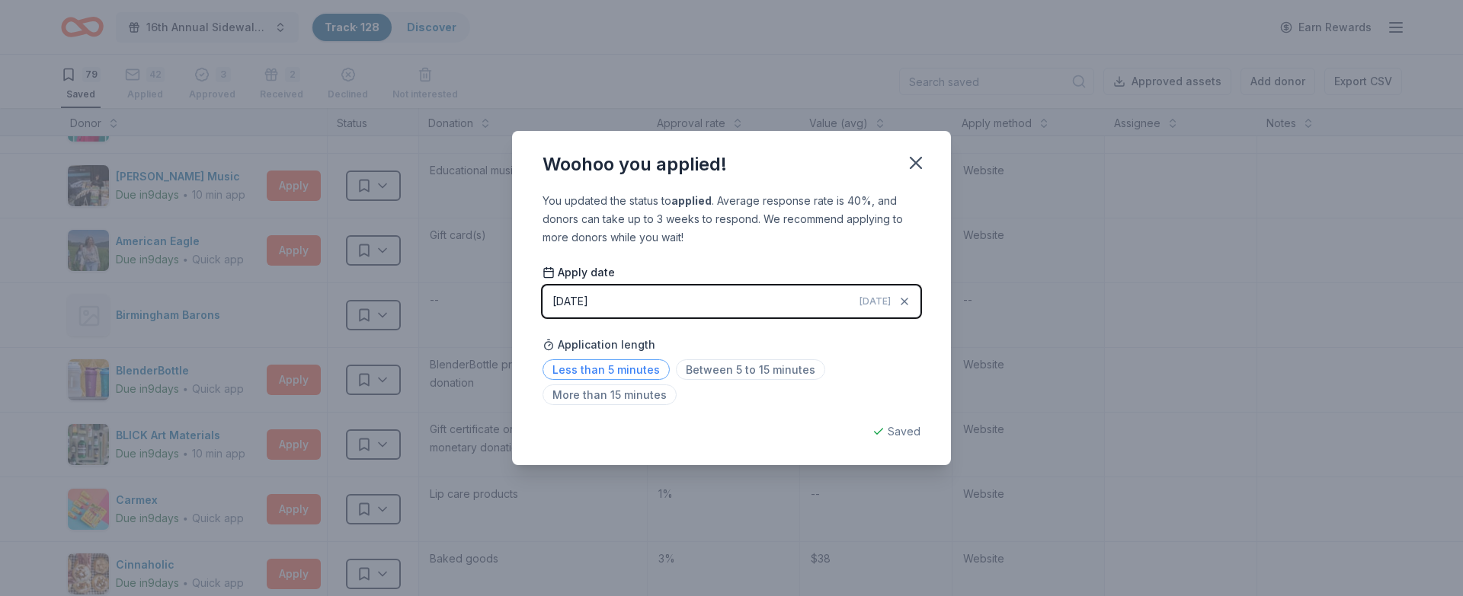
click at [641, 371] on span "Less than 5 minutes" at bounding box center [605, 370] width 127 height 21
click at [916, 163] on icon "button" at bounding box center [915, 163] width 11 height 11
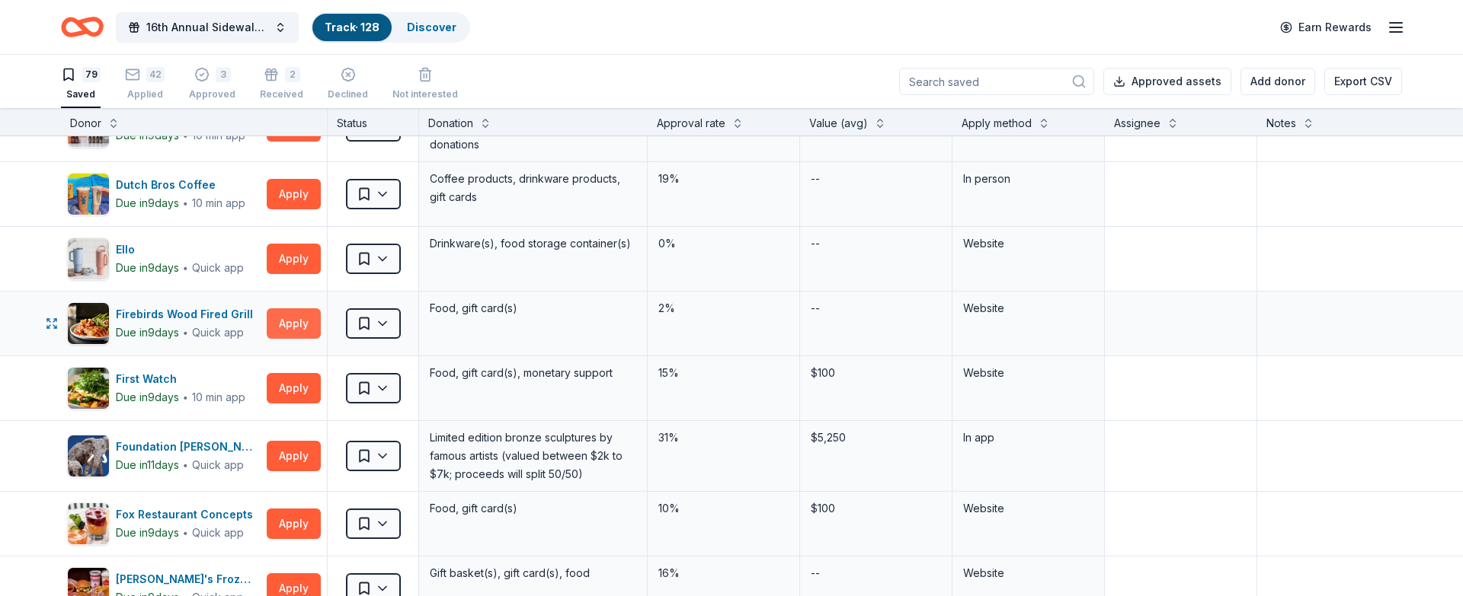
scroll to position [761, 0]
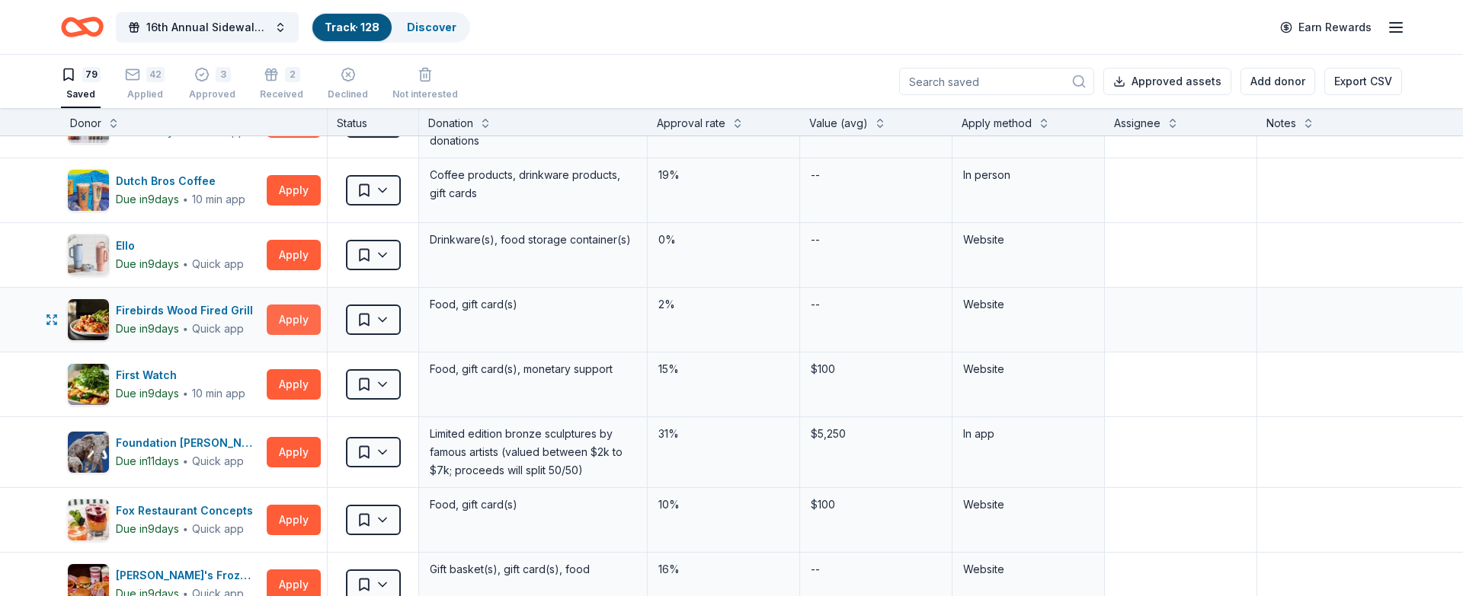
click at [286, 330] on button "Apply" at bounding box center [294, 320] width 54 height 30
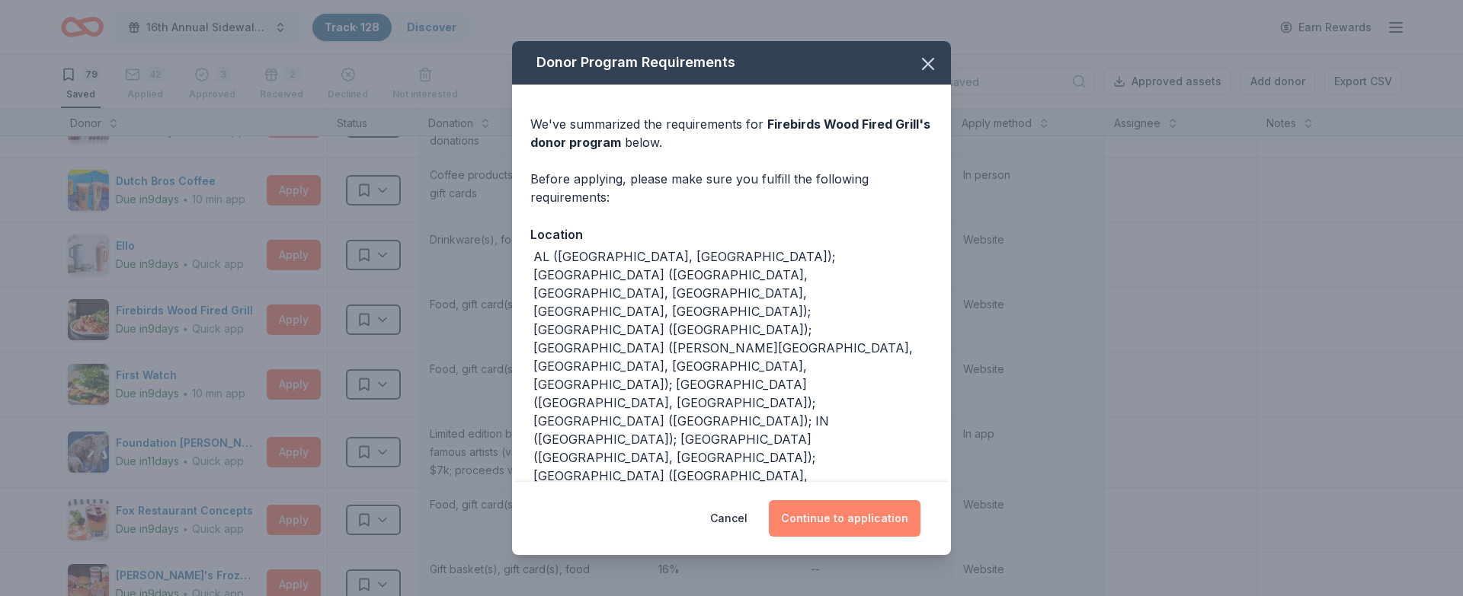
click at [843, 517] on button "Continue to application" at bounding box center [845, 518] width 152 height 37
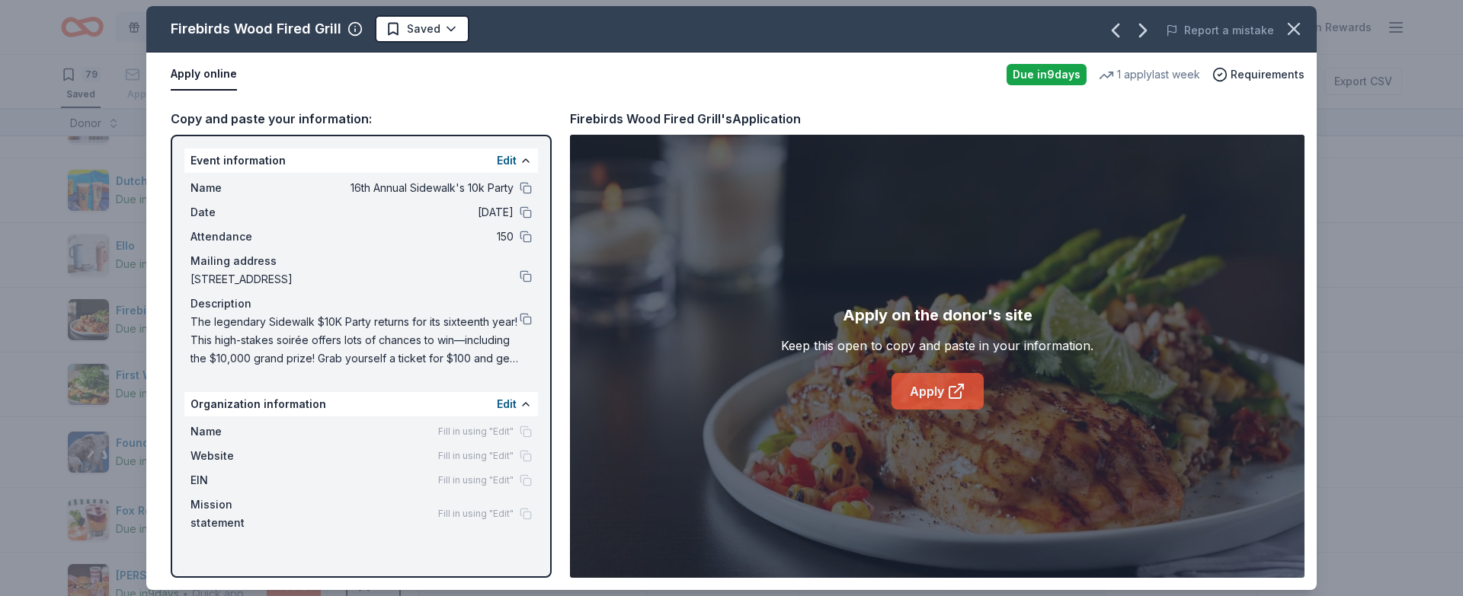
click at [953, 382] on icon at bounding box center [956, 391] width 18 height 18
click at [419, 21] on html "16th Annual Sidewalk's 10k Party Track · 128 Discover Earn Rewards 79 Saved 42 …" at bounding box center [731, 298] width 1463 height 596
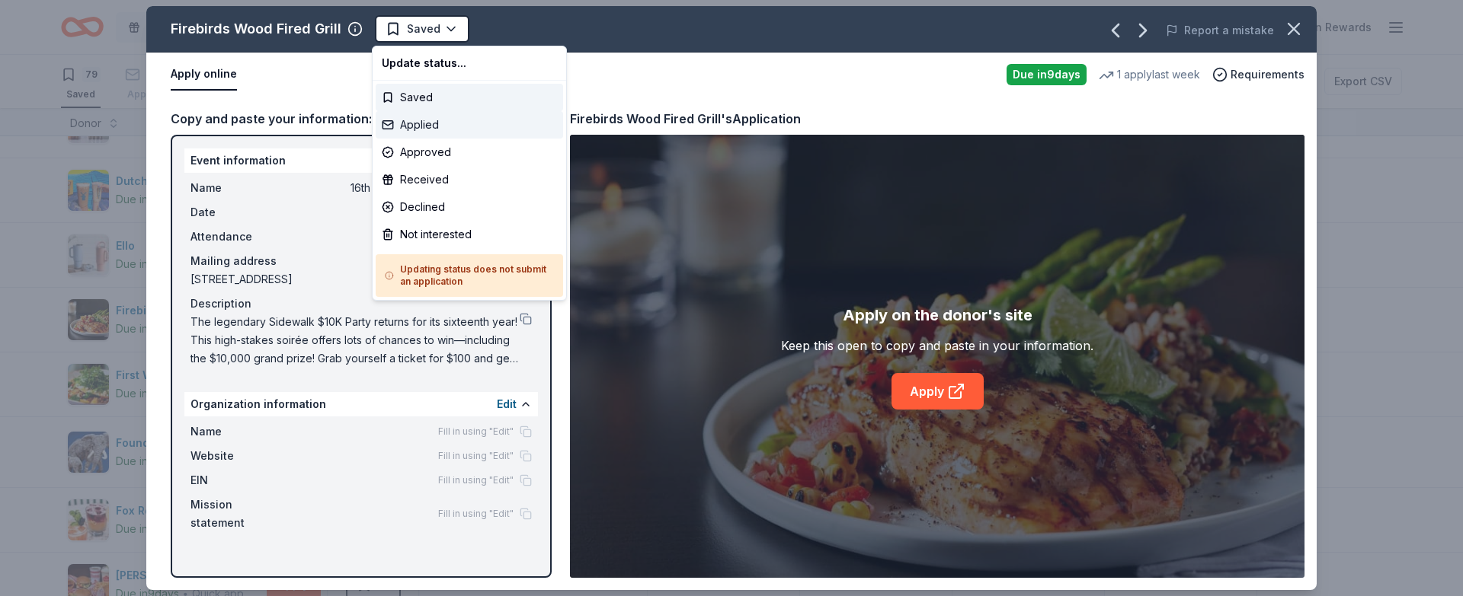
click at [427, 127] on div "Applied" at bounding box center [469, 124] width 187 height 27
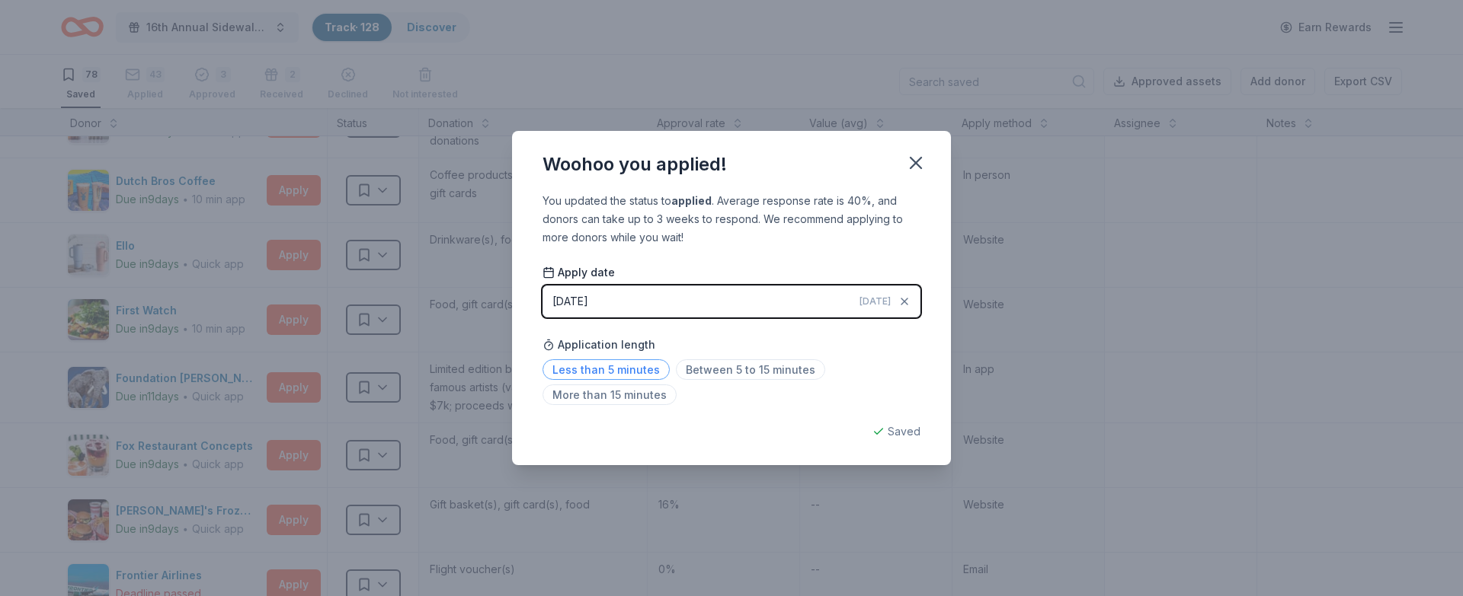
click at [627, 373] on span "Less than 5 minutes" at bounding box center [605, 370] width 127 height 21
click at [910, 165] on icon "button" at bounding box center [915, 162] width 21 height 21
